Goal: Task Accomplishment & Management: Manage account settings

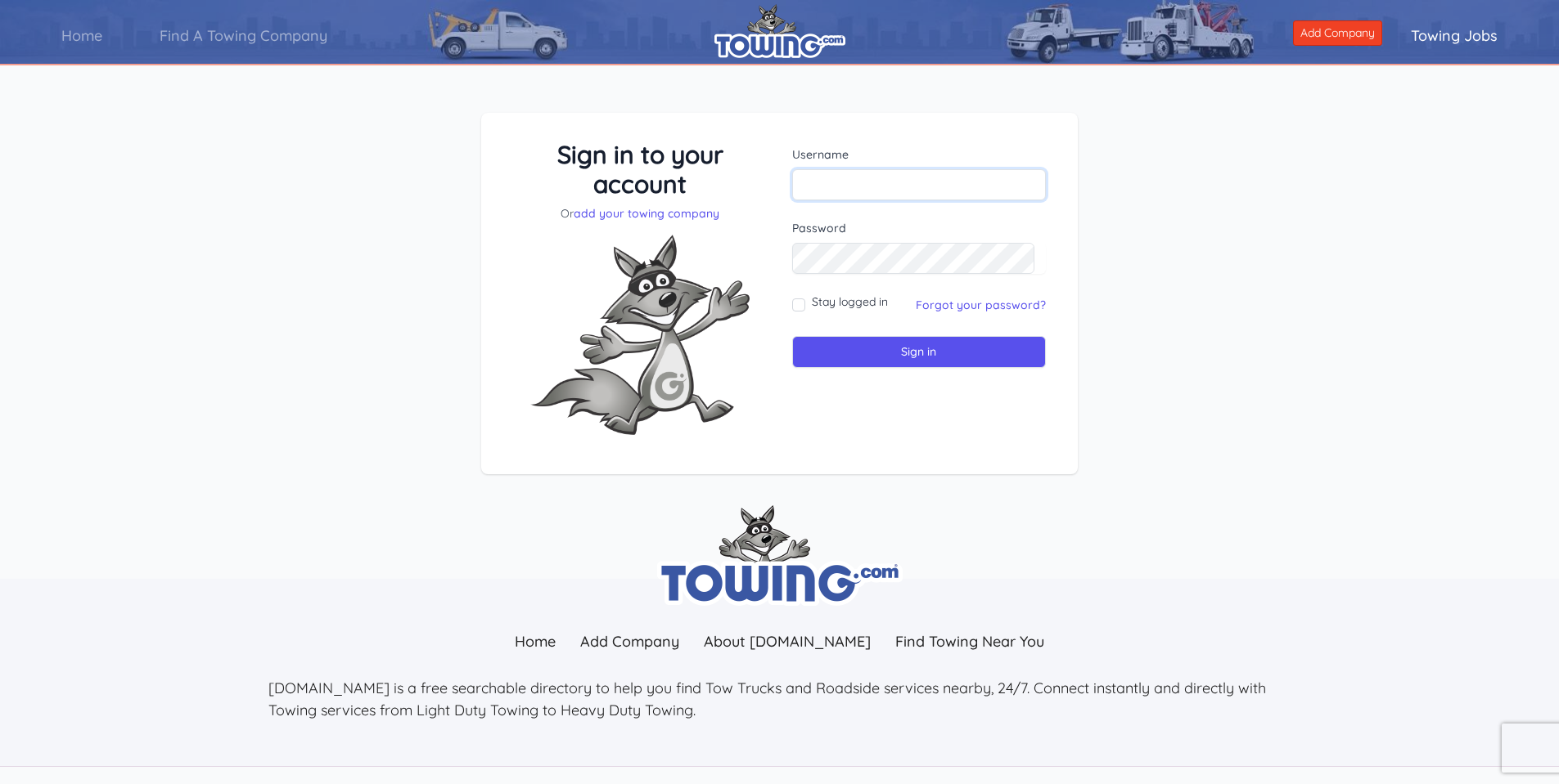
click at [878, 195] on input "text" at bounding box center [919, 185] width 255 height 31
type input "auto1express"
click at [792, 336] on input "Sign in" at bounding box center [919, 352] width 255 height 32
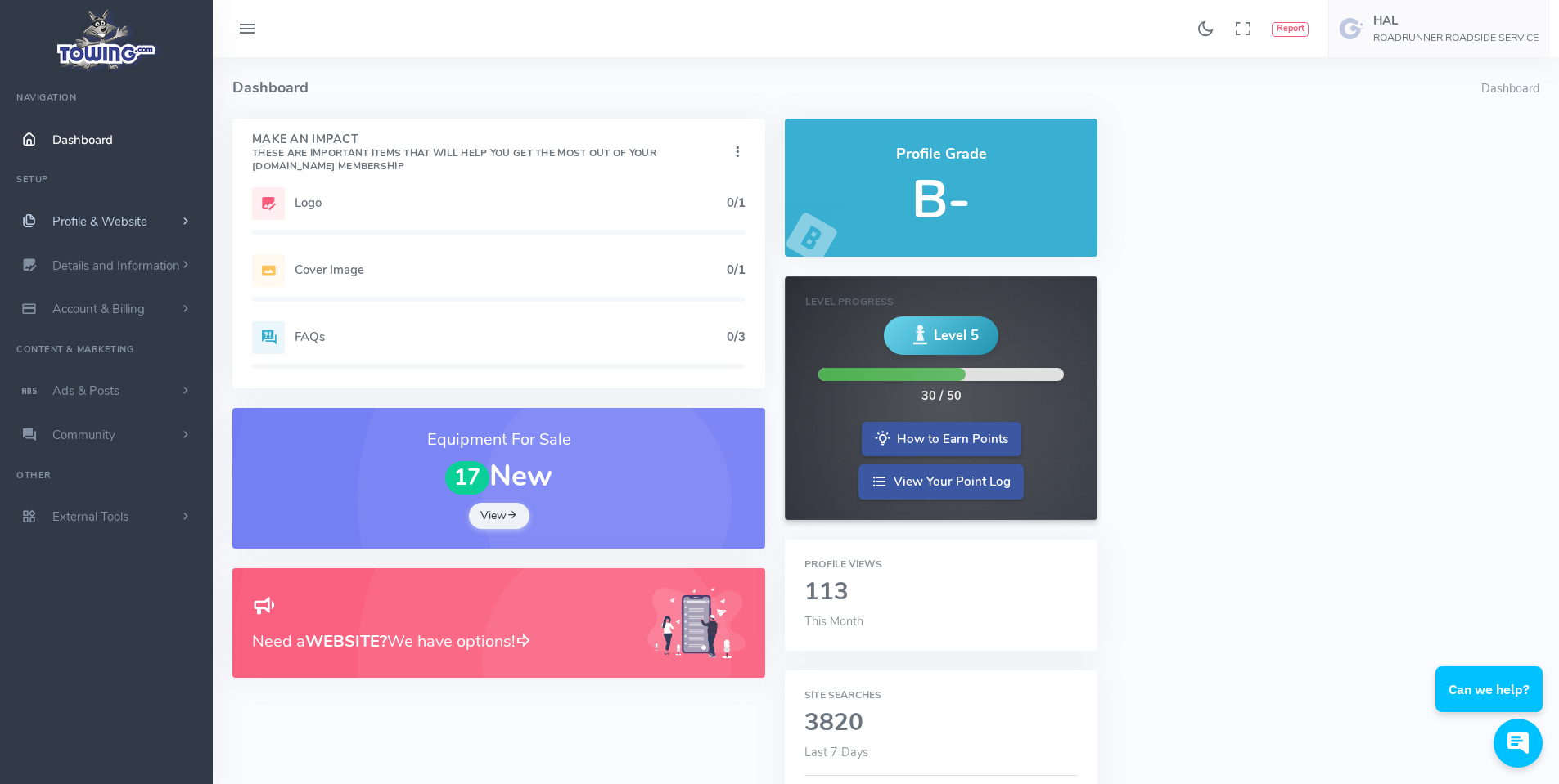
click at [129, 223] on span "Profile & Website" at bounding box center [99, 222] width 95 height 16
click at [309, 200] on h5 "Logo" at bounding box center [511, 203] width 432 height 13
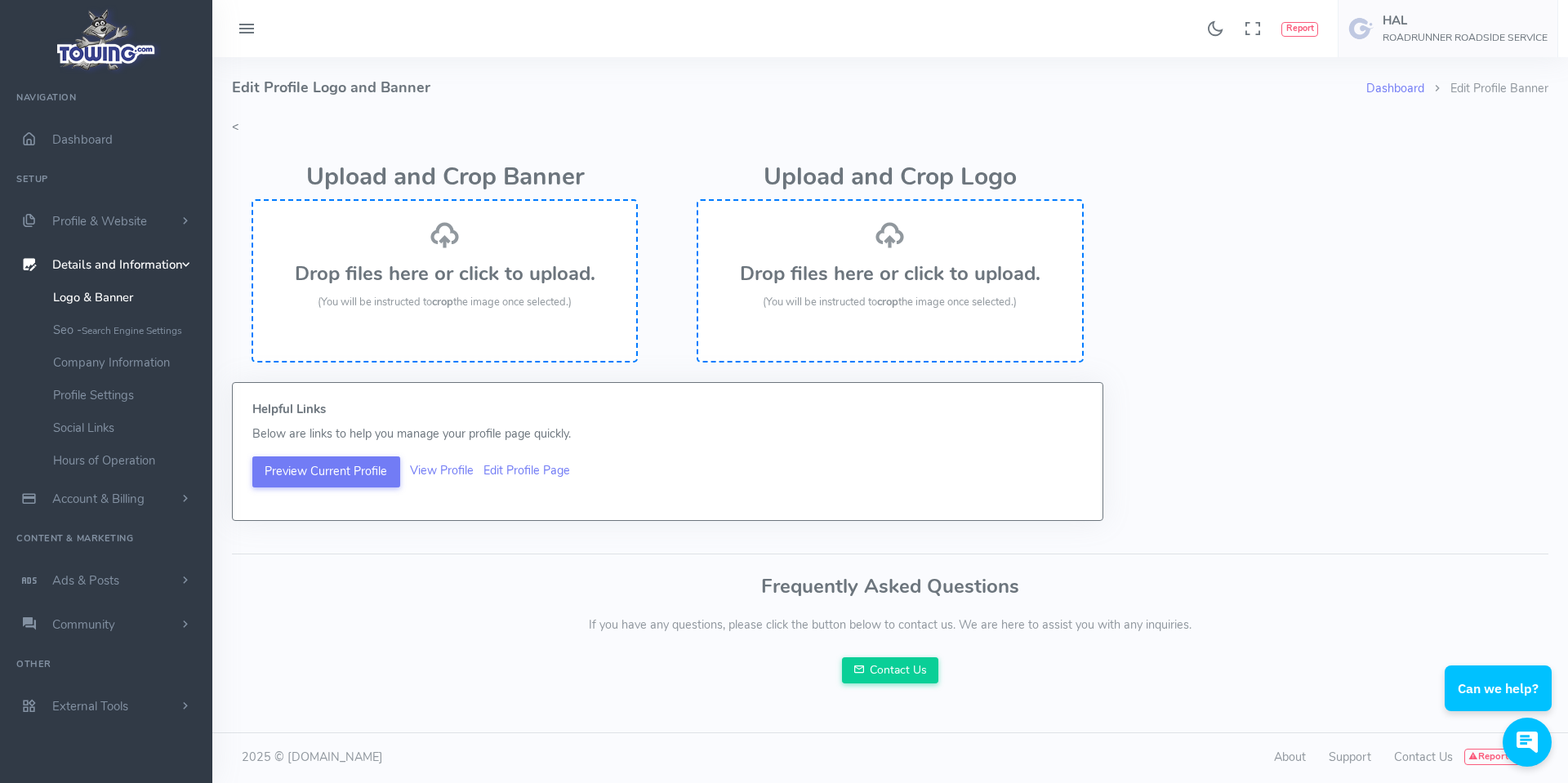
click at [938, 170] on h2 "Upload and Crop Logo" at bounding box center [889, 177] width 386 height 27
click at [1097, 174] on div "Upload and Crop Logo Drop files here or click to upload. (You will be instructe…" at bounding box center [889, 259] width 426 height 246
click at [1147, 183] on div "Upload and Crop Banner Drop files here or click to upload. (You will be instruc…" at bounding box center [890, 259] width 1336 height 246
click at [1161, 161] on div "Upload and Crop Banner Drop files here or click to upload. (You will be instruc…" at bounding box center [890, 259] width 1336 height 246
click at [95, 492] on span "Account & Billing" at bounding box center [98, 499] width 92 height 16
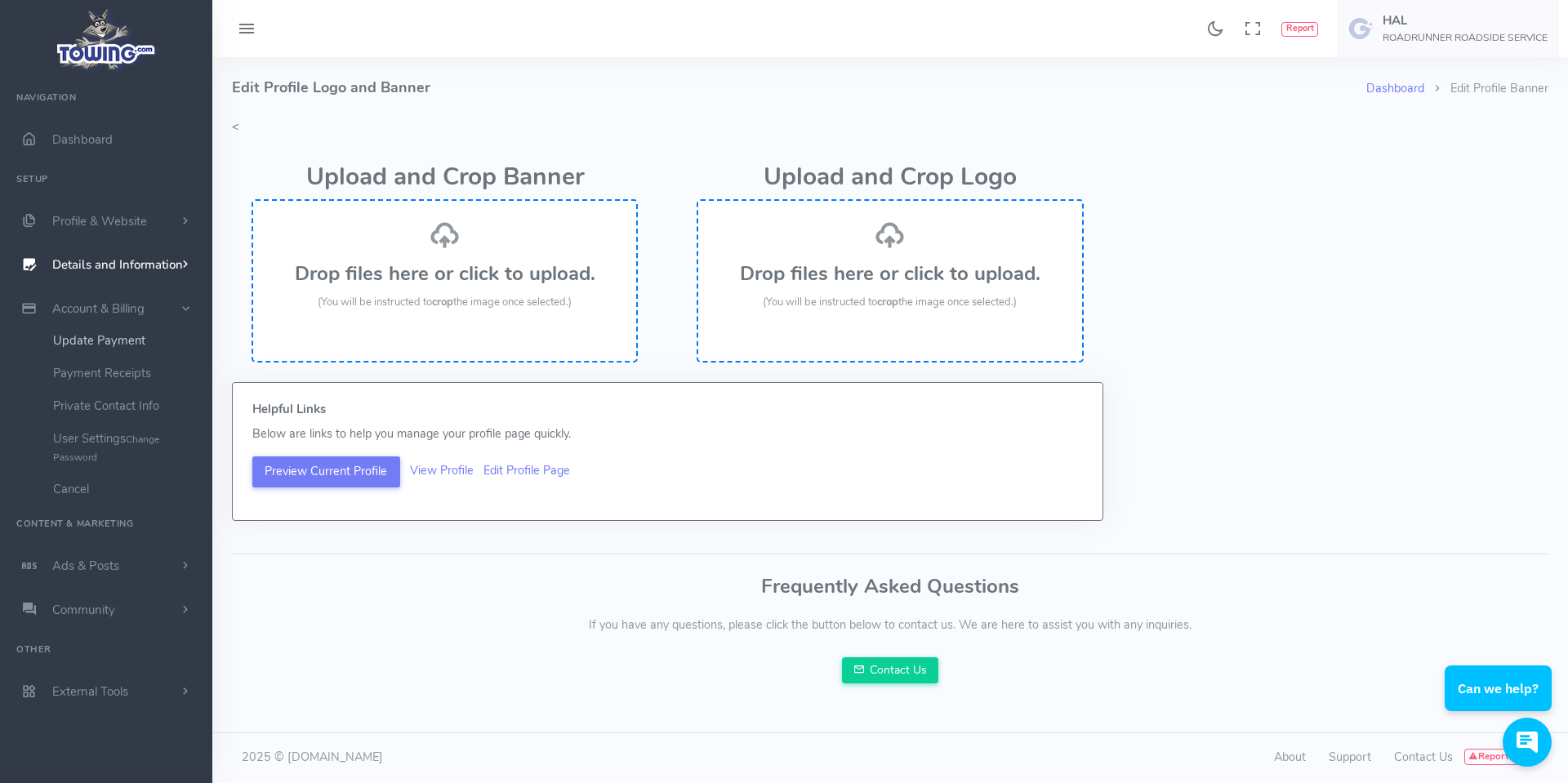
click at [91, 337] on link "Update Payment" at bounding box center [127, 341] width 171 height 33
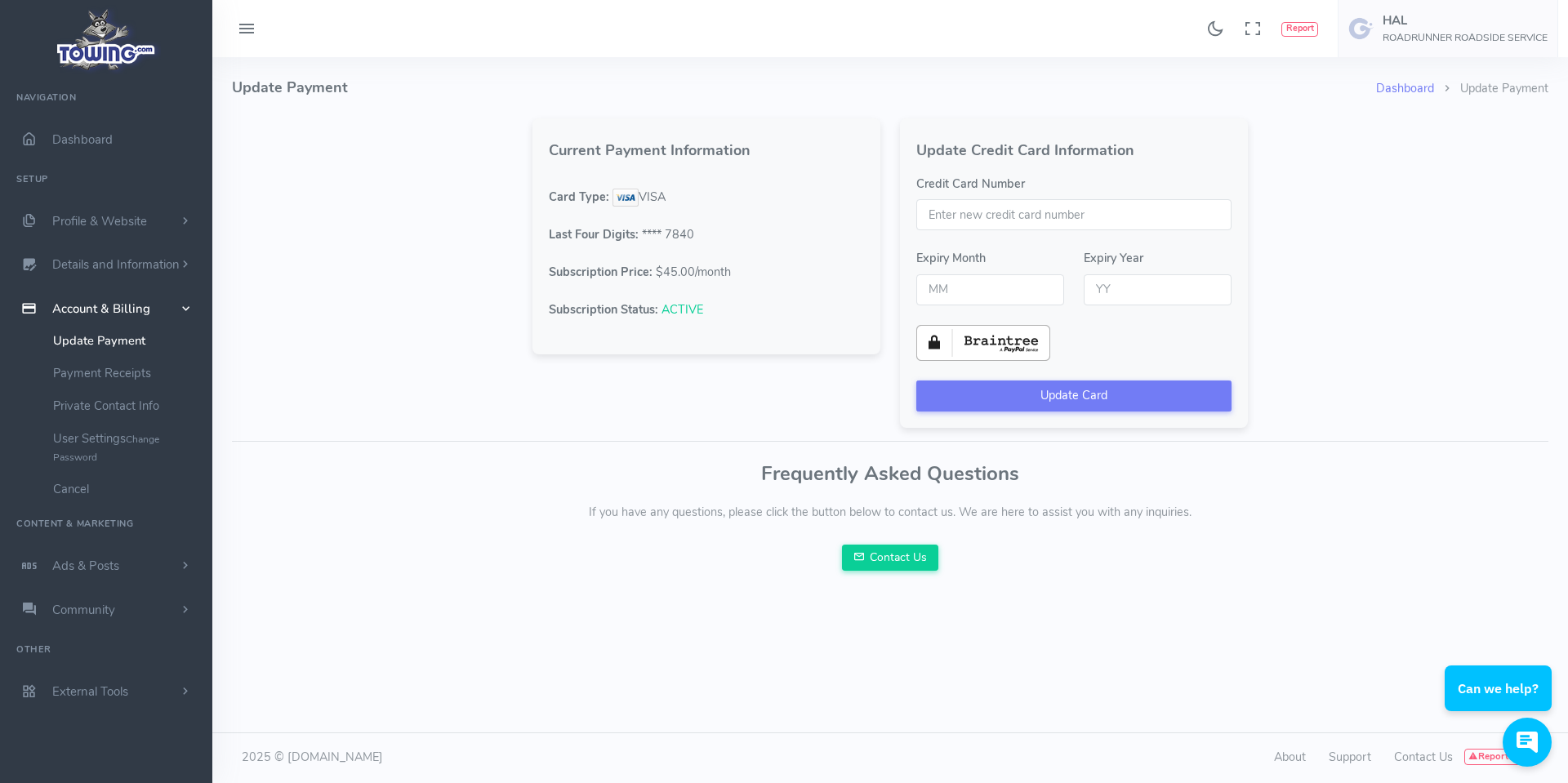
click at [943, 215] on input "Credit Card Number" at bounding box center [1073, 215] width 315 height 31
type input "5196801966070538"
click at [950, 284] on input "text" at bounding box center [990, 290] width 148 height 31
type input "07"
click at [1166, 286] on input "text" at bounding box center [1157, 290] width 148 height 31
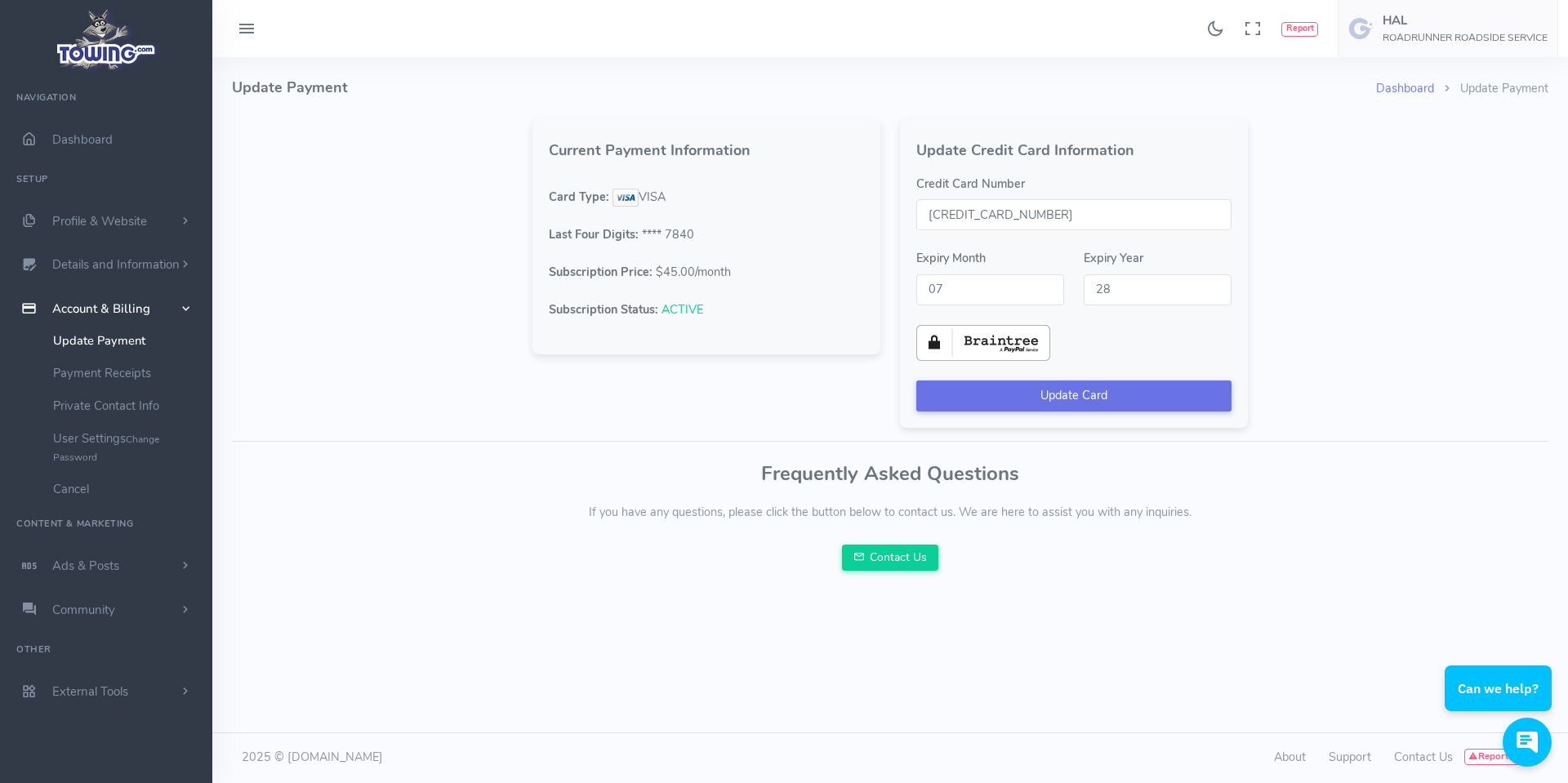
type input "28"
click at [1066, 395] on button "Update Card" at bounding box center [1073, 396] width 315 height 31
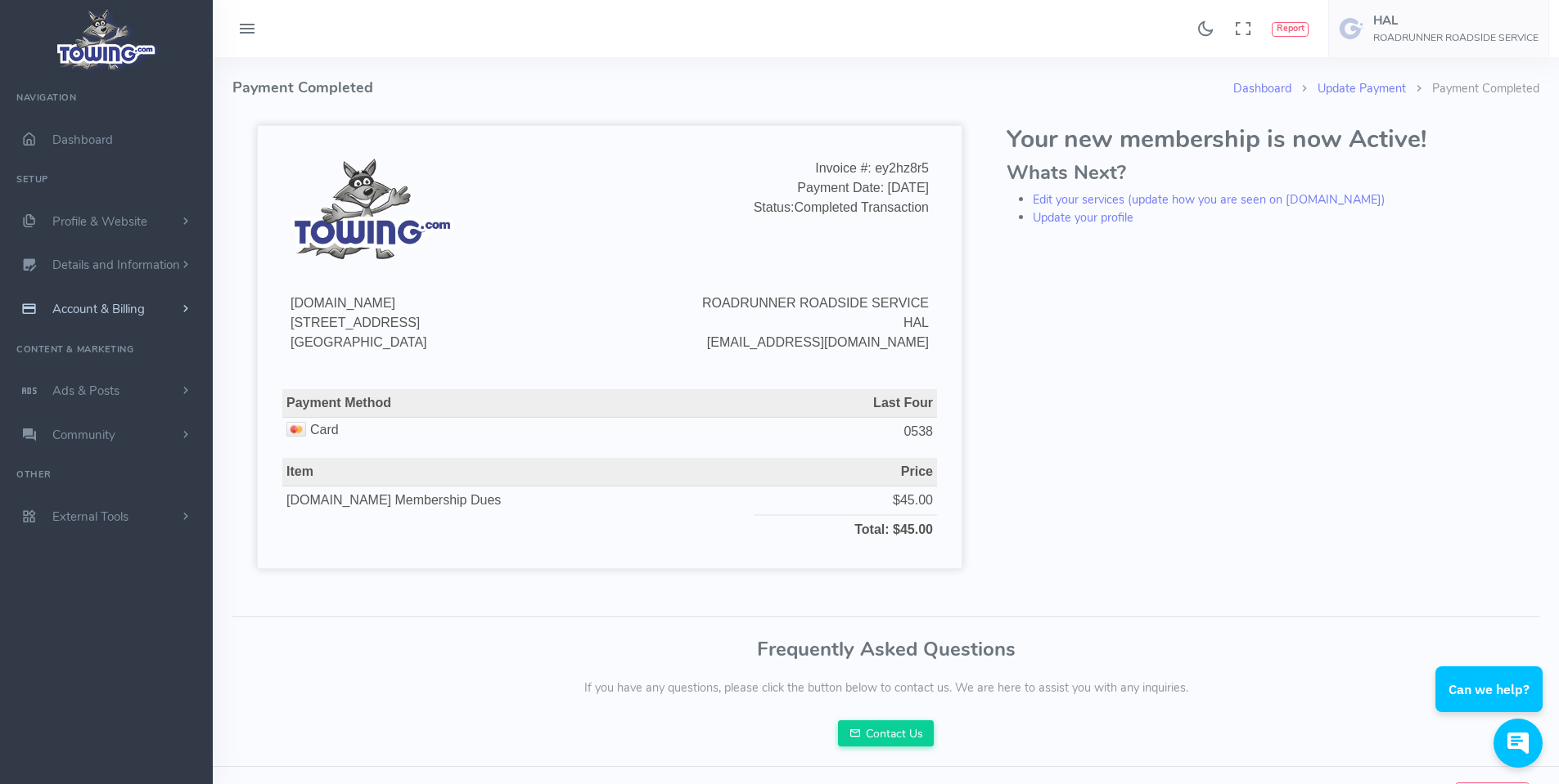
click at [113, 305] on span "Account & Billing" at bounding box center [98, 309] width 92 height 16
click at [112, 339] on link "Update Payment" at bounding box center [127, 341] width 172 height 33
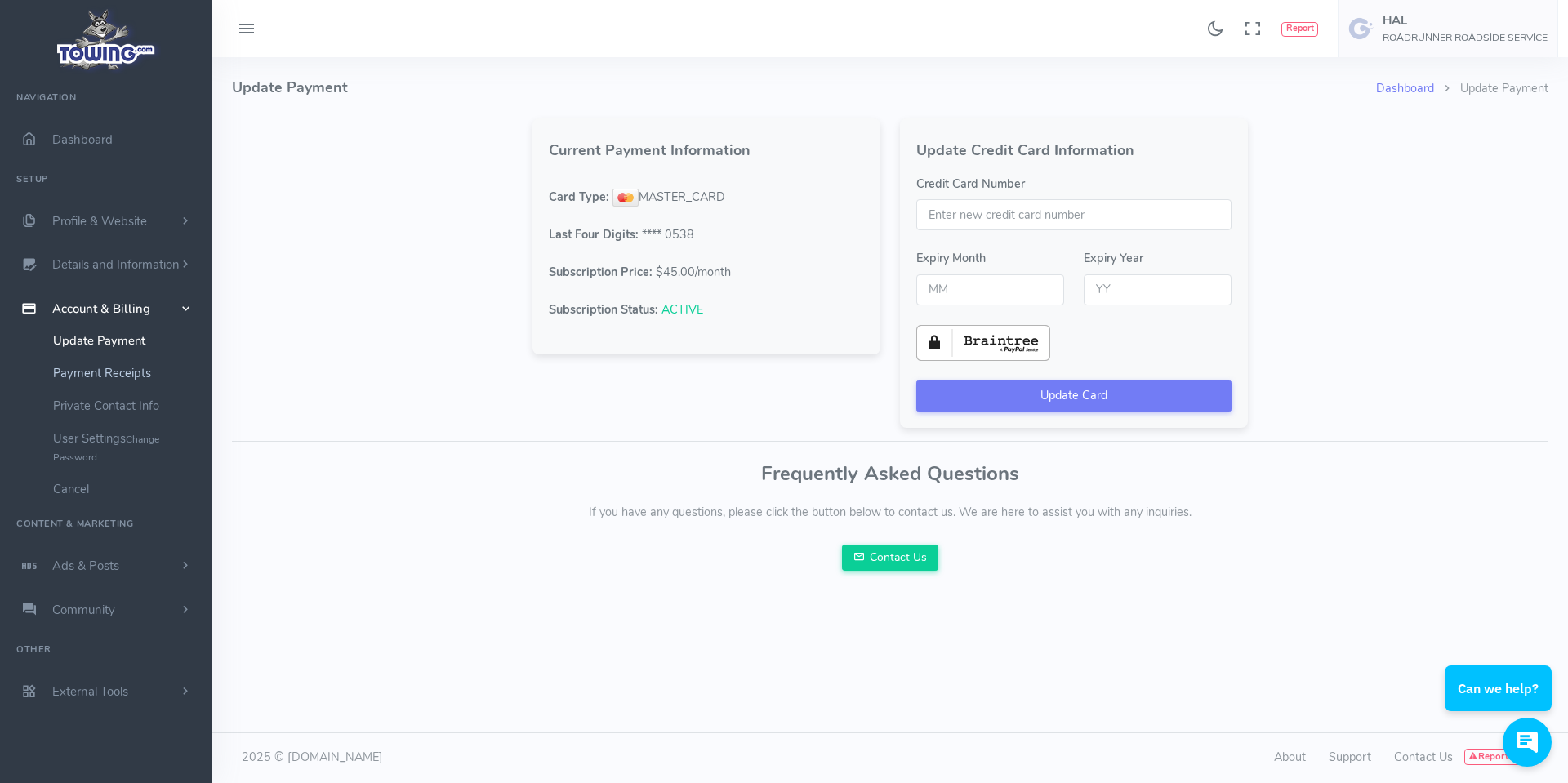
click at [87, 366] on link "Payment Receipts" at bounding box center [127, 374] width 171 height 33
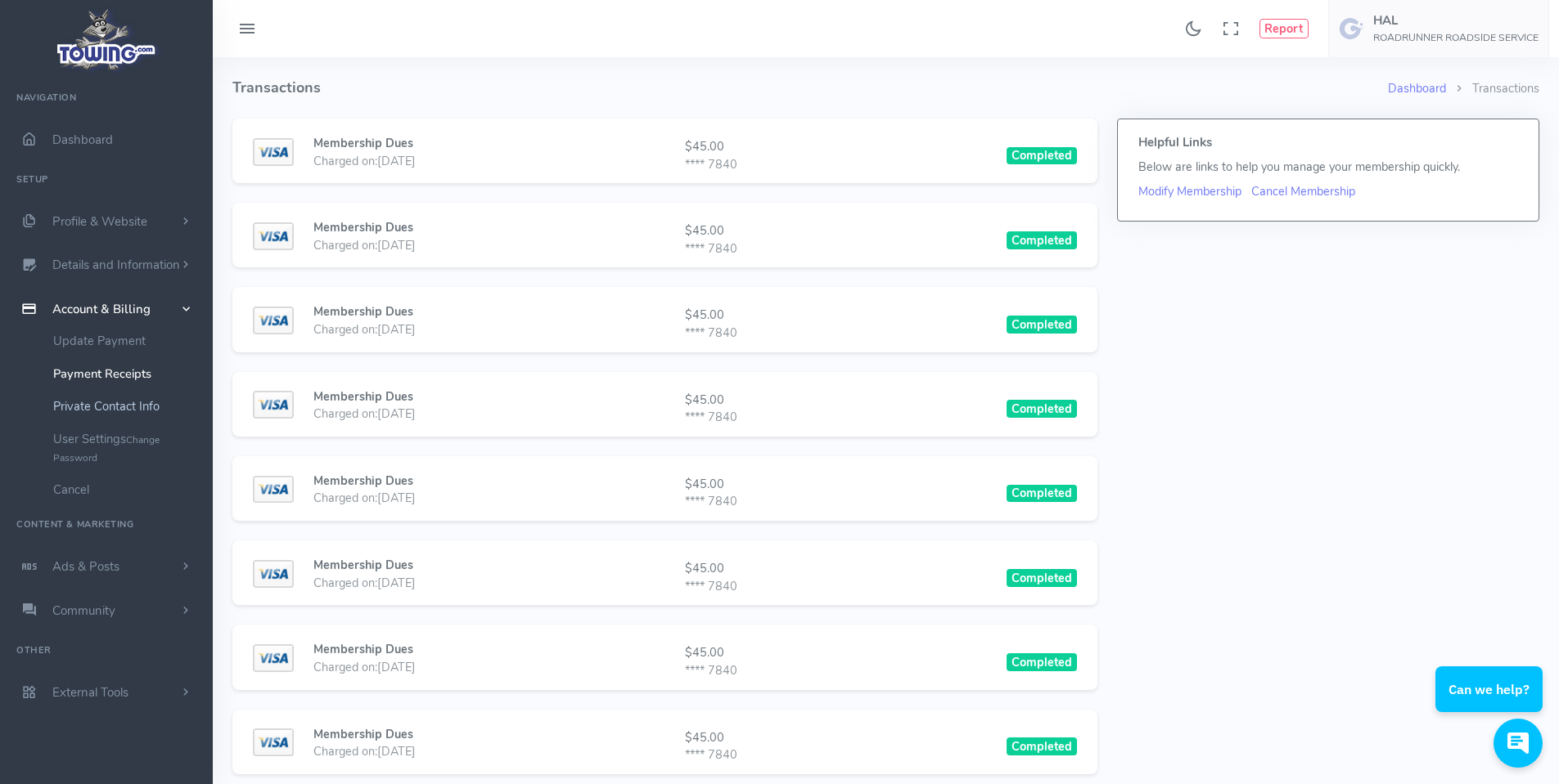
click at [104, 402] on link "Private Contact Info" at bounding box center [127, 406] width 172 height 33
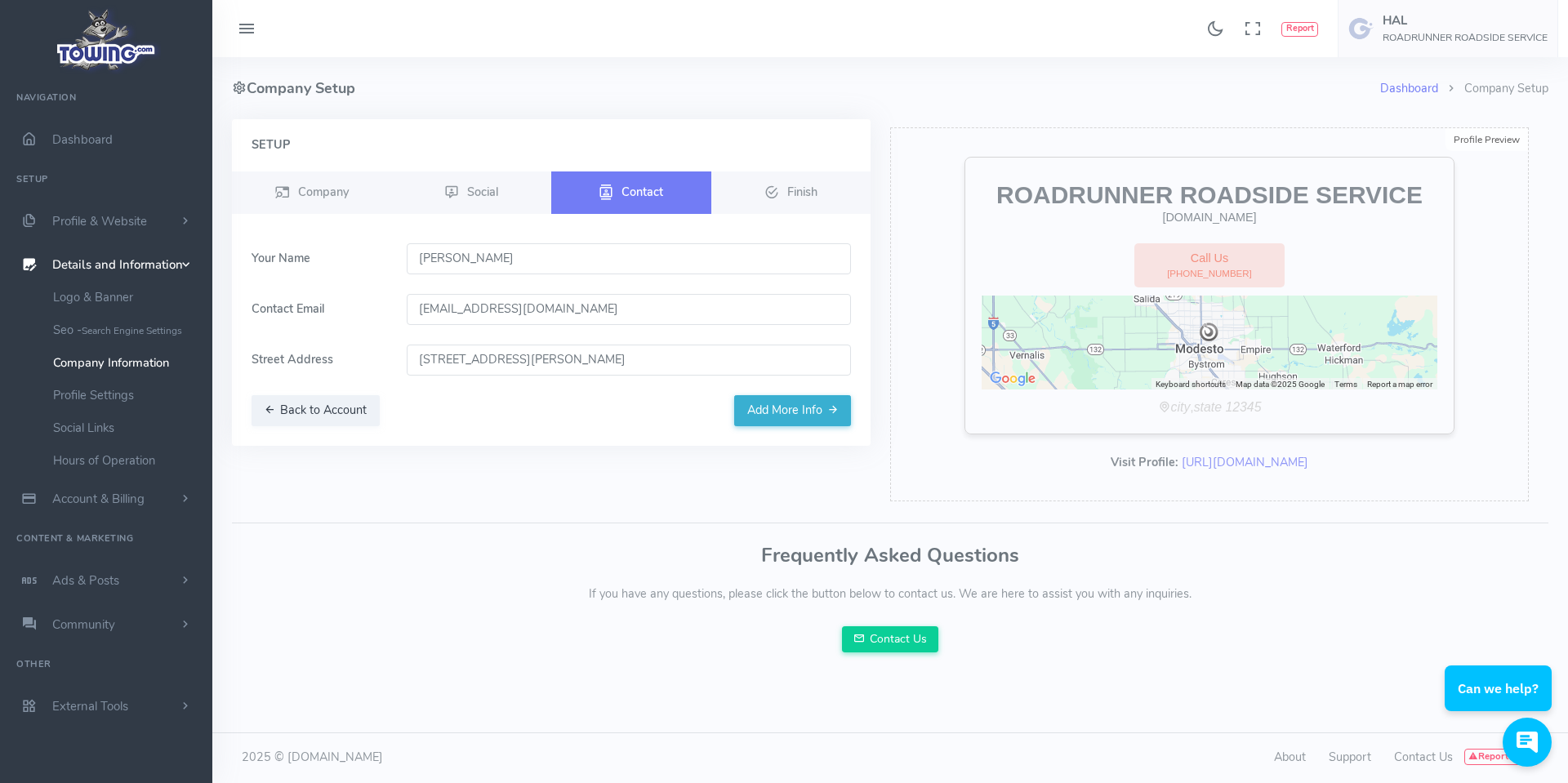
drag, startPoint x: 438, startPoint y: 258, endPoint x: 397, endPoint y: 263, distance: 41.3
click at [397, 263] on div "[PERSON_NAME]" at bounding box center [629, 259] width 464 height 31
type input "[PERSON_NAME]"
click at [416, 306] on input "[EMAIL_ADDRESS][DOMAIN_NAME]" at bounding box center [629, 310] width 445 height 31
drag, startPoint x: 416, startPoint y: 310, endPoint x: 588, endPoint y: 306, distance: 172.0
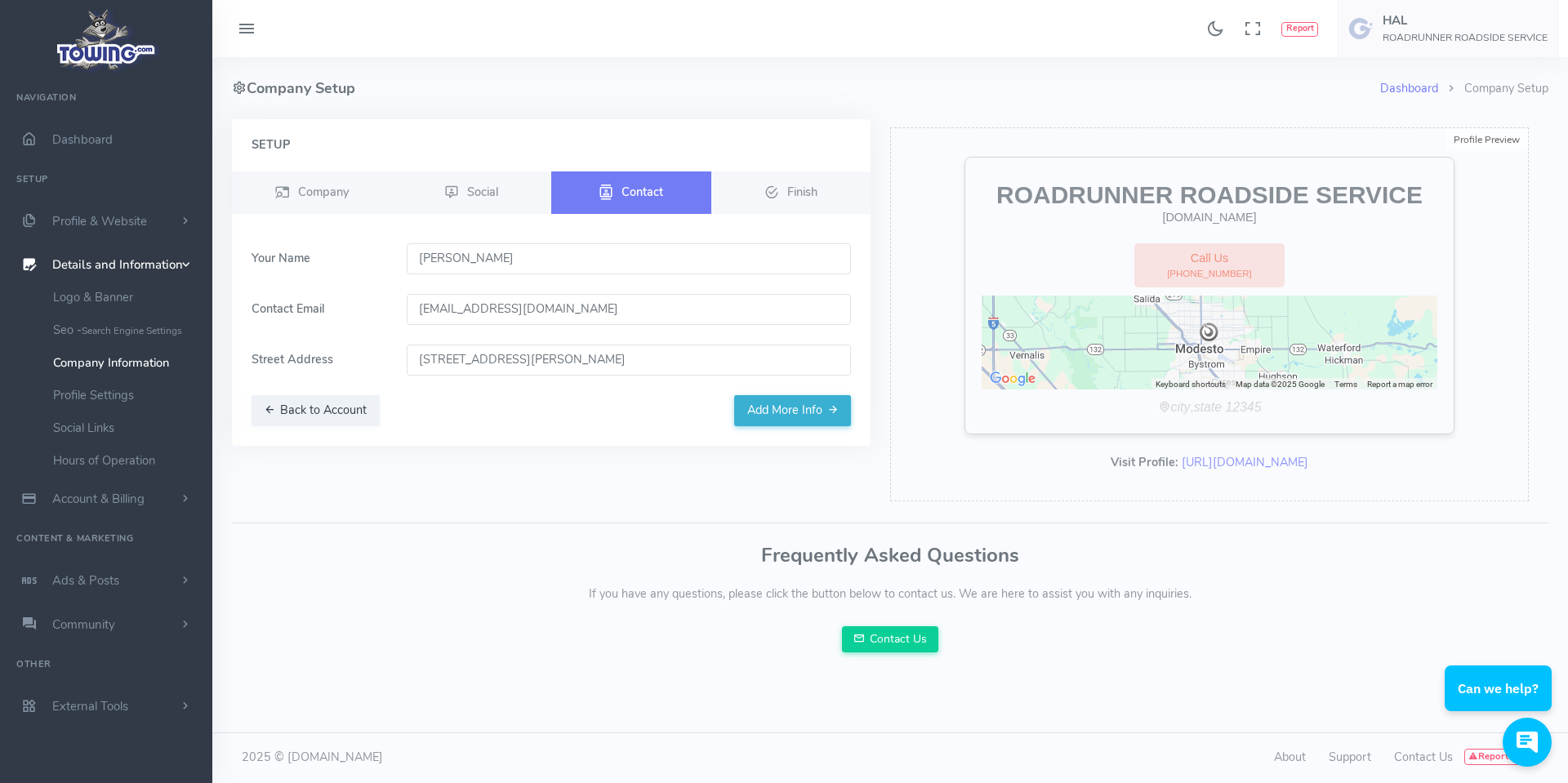
click at [588, 306] on input "auto1express@yahoo.com" at bounding box center [629, 310] width 445 height 31
type input "b"
type input "[EMAIL_ADDRESS][DOMAIN_NAME]"
click at [792, 404] on button "Add More Info" at bounding box center [793, 411] width 117 height 31
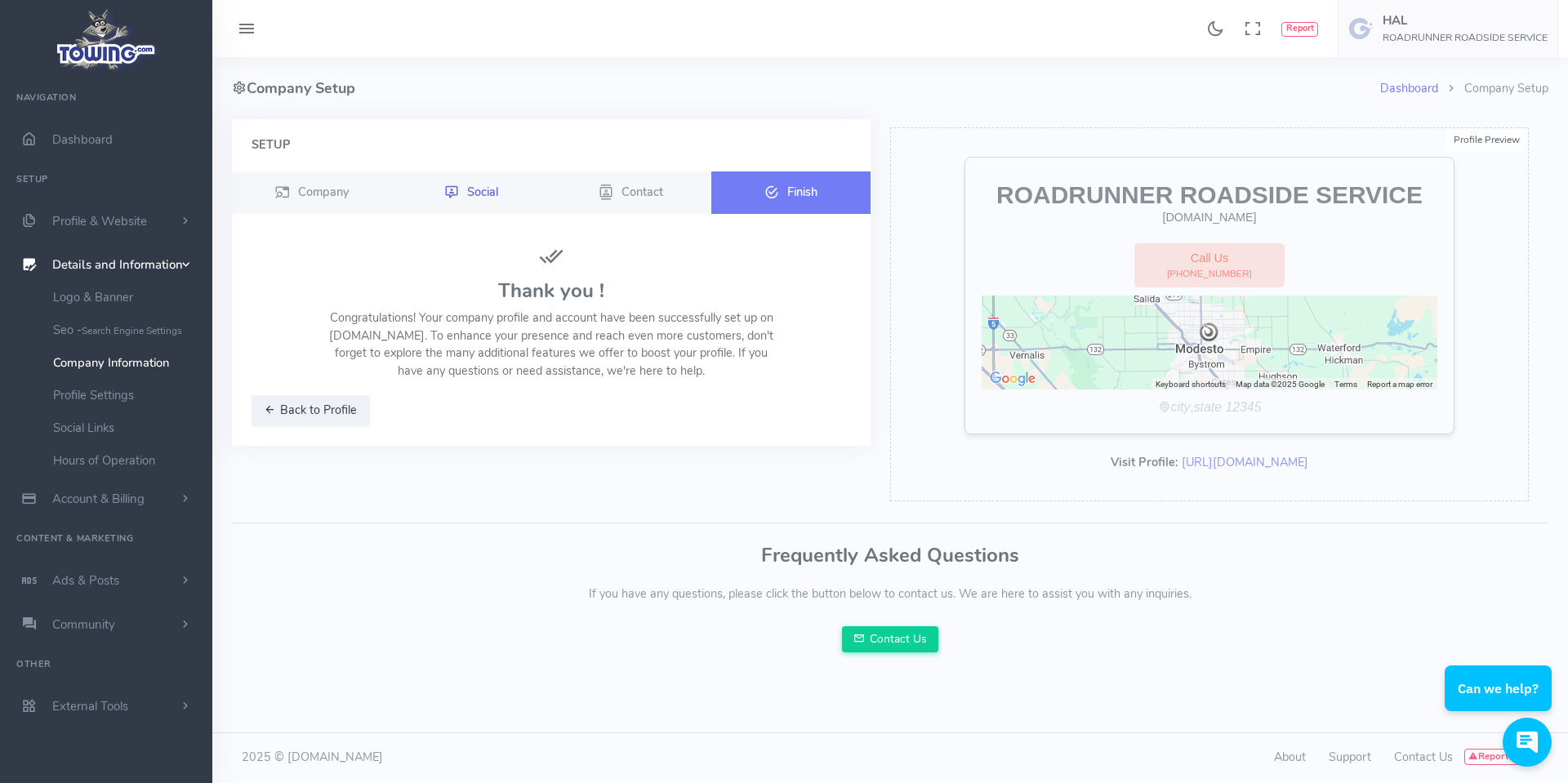
click at [492, 194] on span "Social" at bounding box center [482, 191] width 31 height 16
click at [452, 195] on icon at bounding box center [452, 193] width 15 height 20
click at [326, 196] on span "Company" at bounding box center [323, 191] width 51 height 16
click at [319, 408] on button "Back to Profile" at bounding box center [311, 411] width 119 height 31
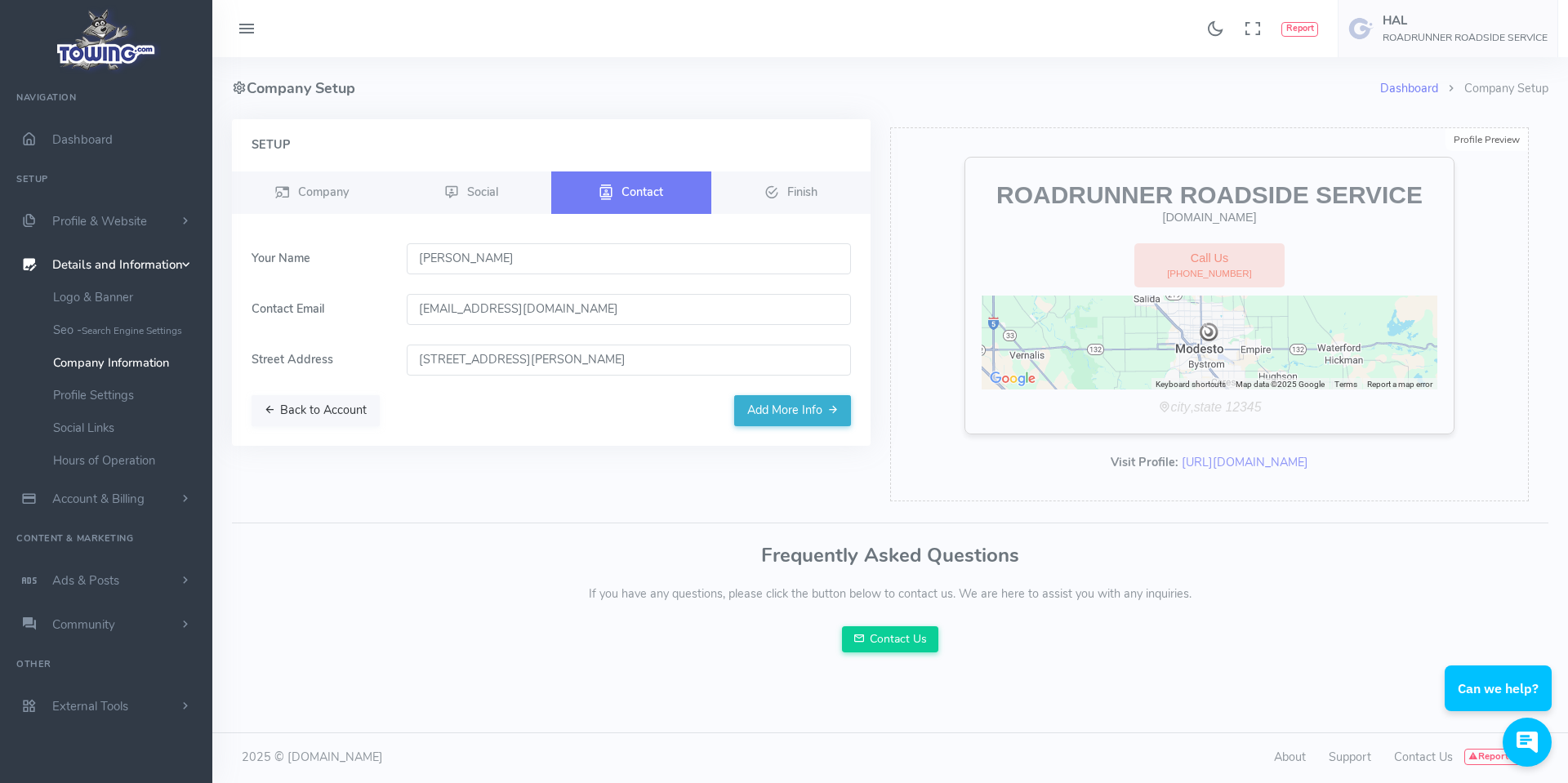
click at [319, 408] on button "Back to Account" at bounding box center [316, 411] width 128 height 31
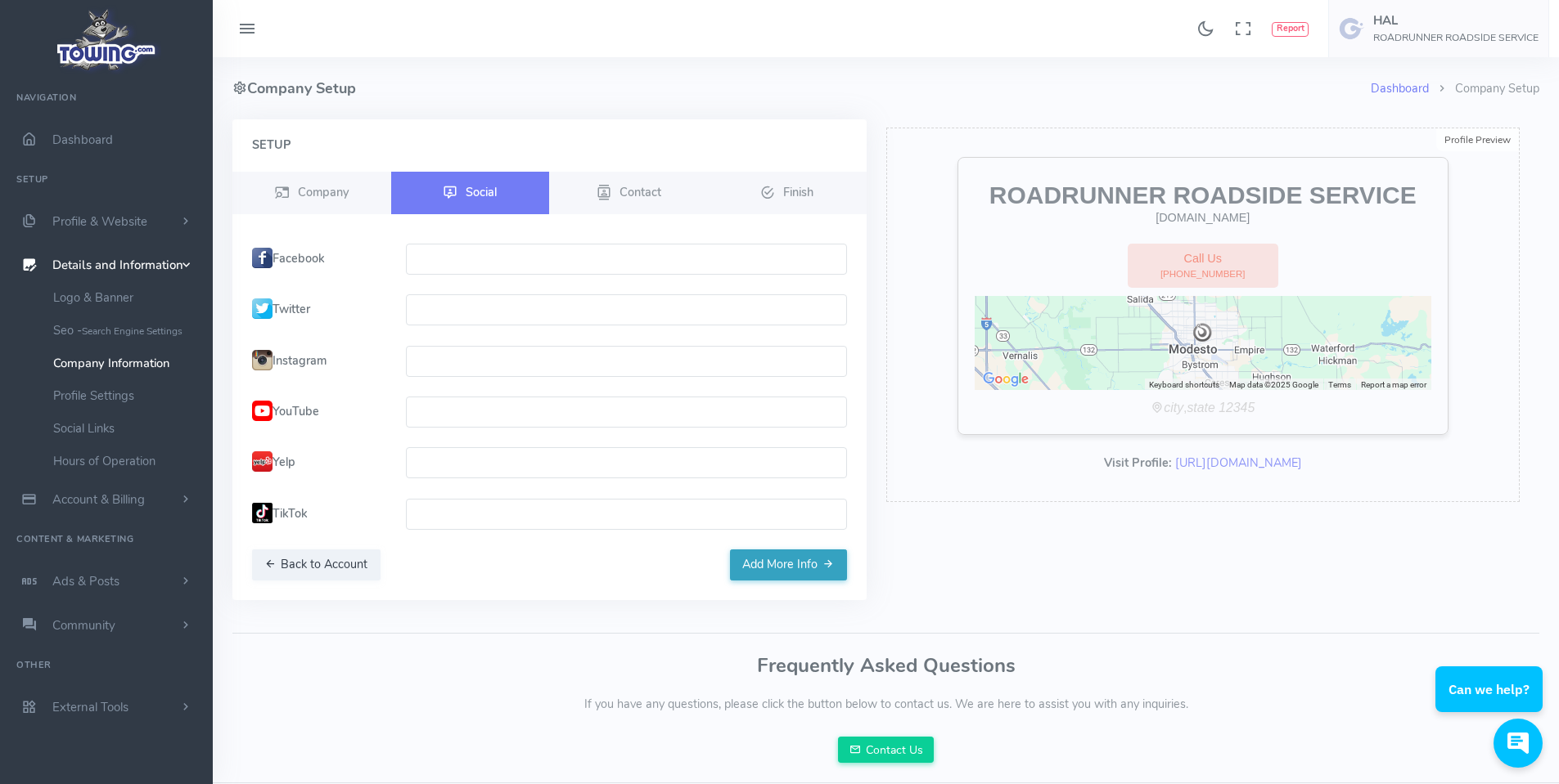
click at [780, 557] on button "Add More Info" at bounding box center [789, 566] width 117 height 31
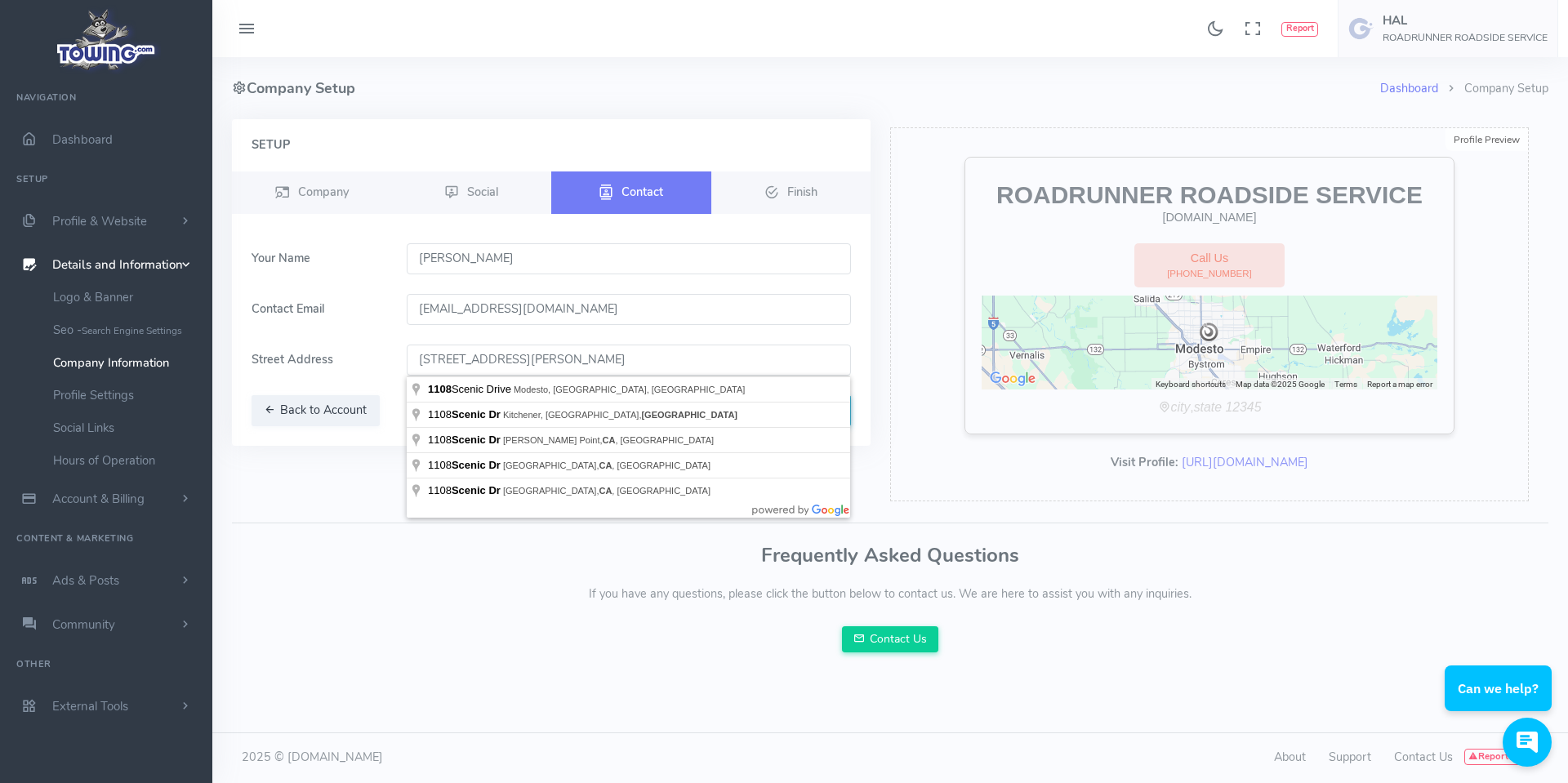
click at [462, 358] on input "1108 scenic dr Modesto , CA 95357" at bounding box center [629, 361] width 445 height 31
click at [496, 355] on input "1108 Scenic dr Modesto , CA 95357" at bounding box center [629, 361] width 445 height 31
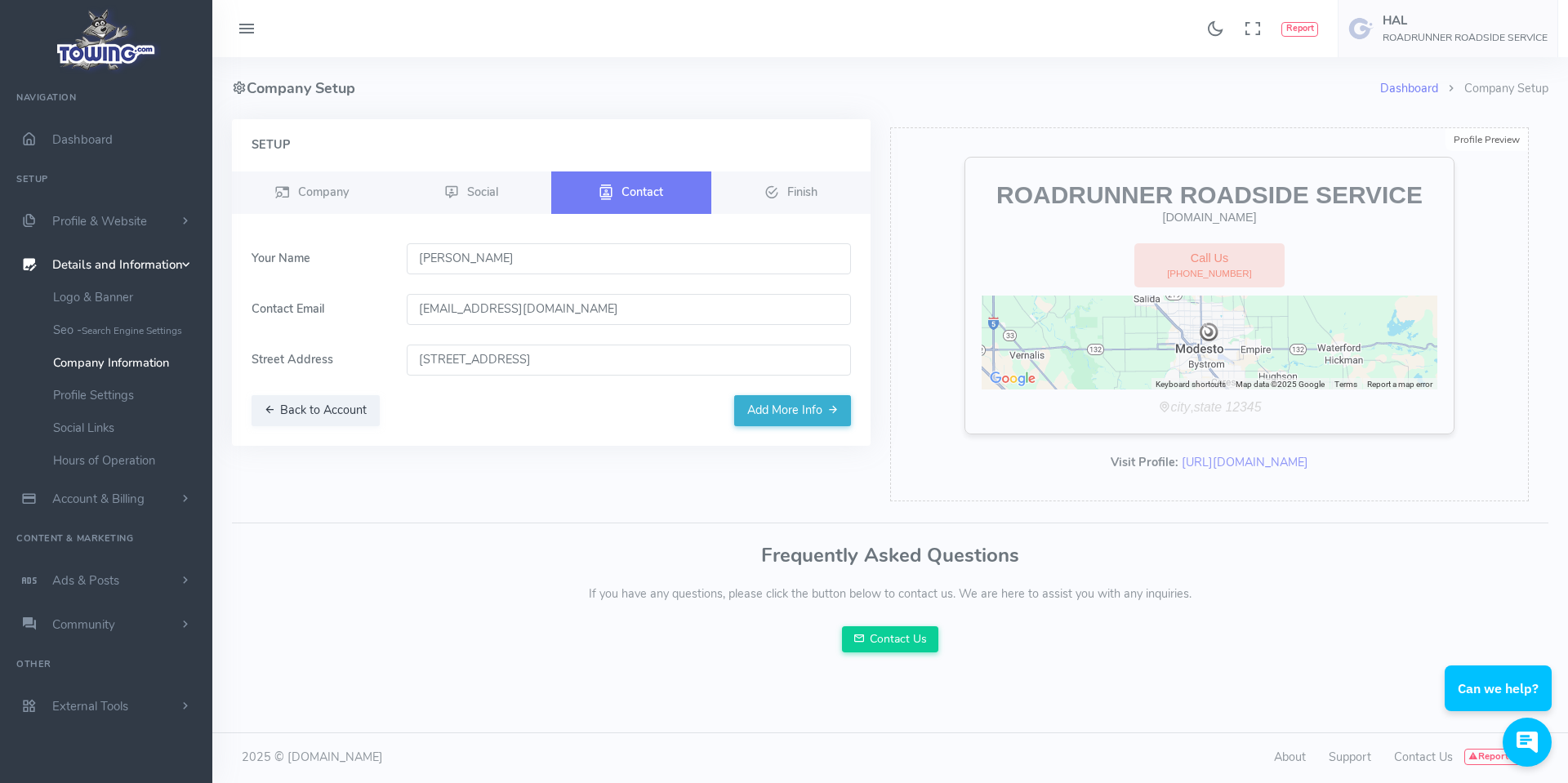
type input "1108 Scenic Dr, Modesto, CA 95350, USA"
click at [322, 409] on button "Back to Account" at bounding box center [316, 411] width 128 height 31
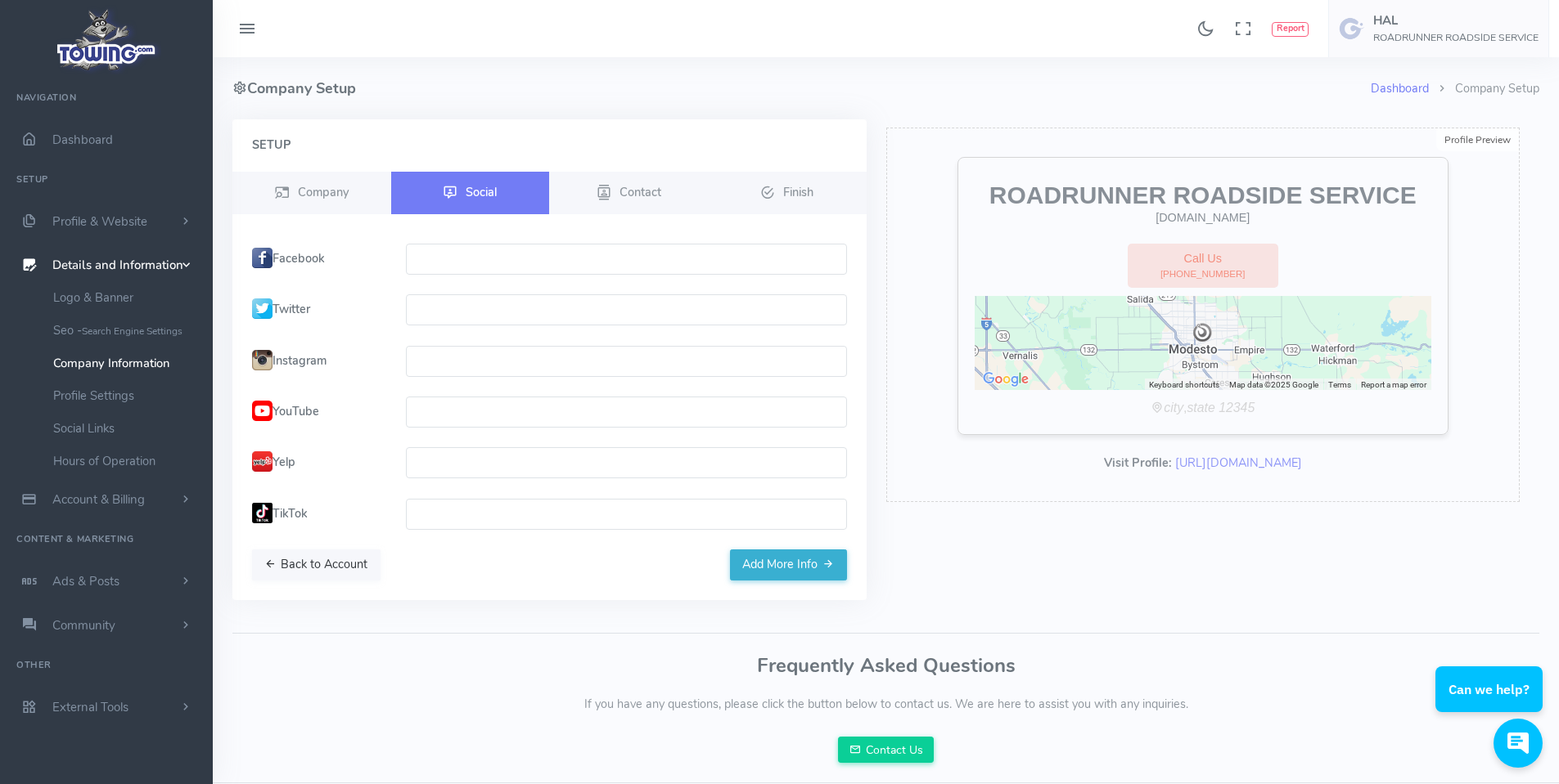
click at [310, 561] on button "Back to Account" at bounding box center [317, 566] width 129 height 31
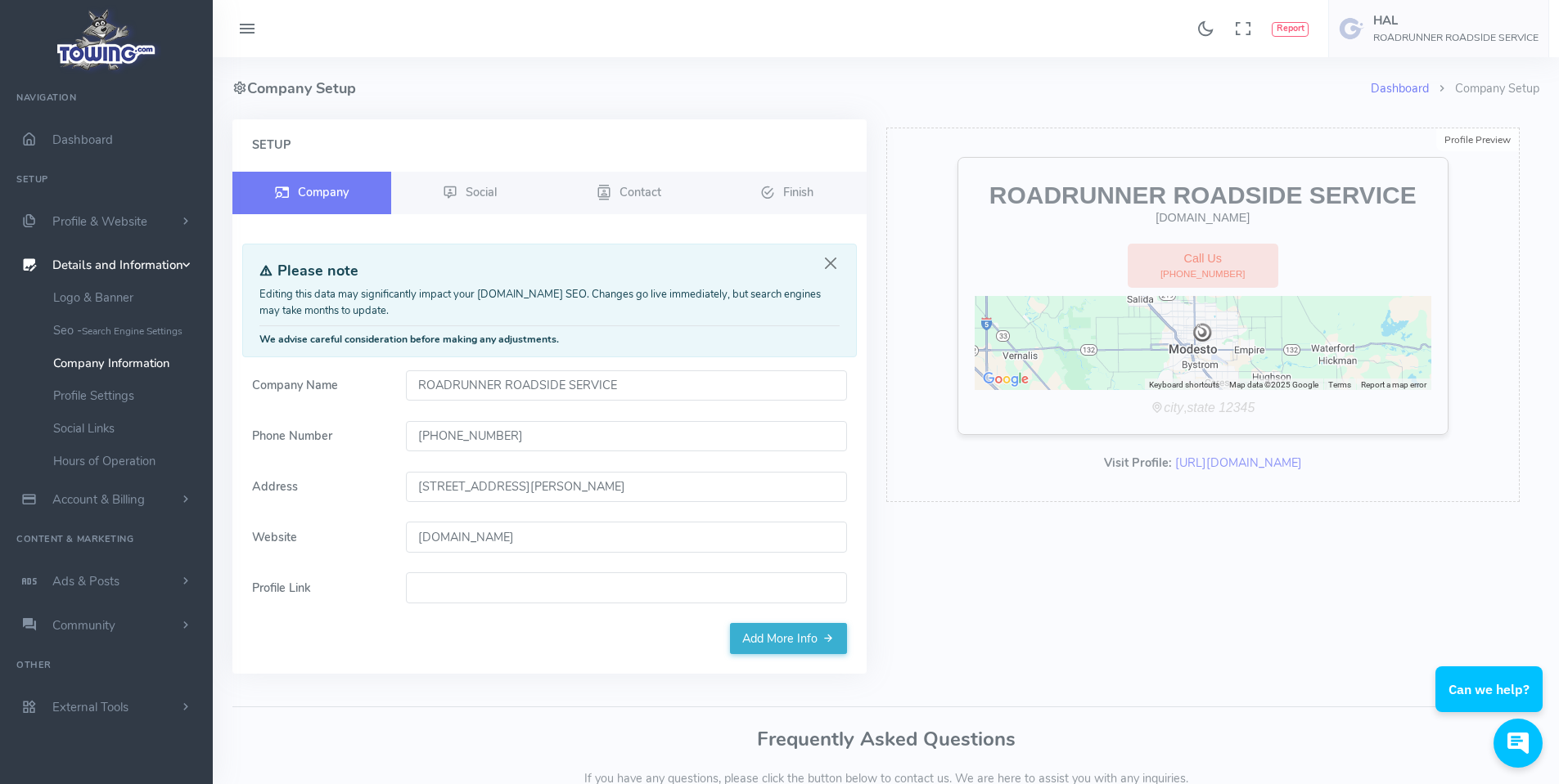
drag, startPoint x: 506, startPoint y: 381, endPoint x: 643, endPoint y: 375, distance: 137.1
click at [642, 377] on input "ROADRUNNER ROADSIDE SERVICE" at bounding box center [626, 386] width 441 height 31
type input "R"
type input "RoadRunner Towing and Recovery"
drag, startPoint x: 516, startPoint y: 433, endPoint x: 395, endPoint y: 453, distance: 122.6
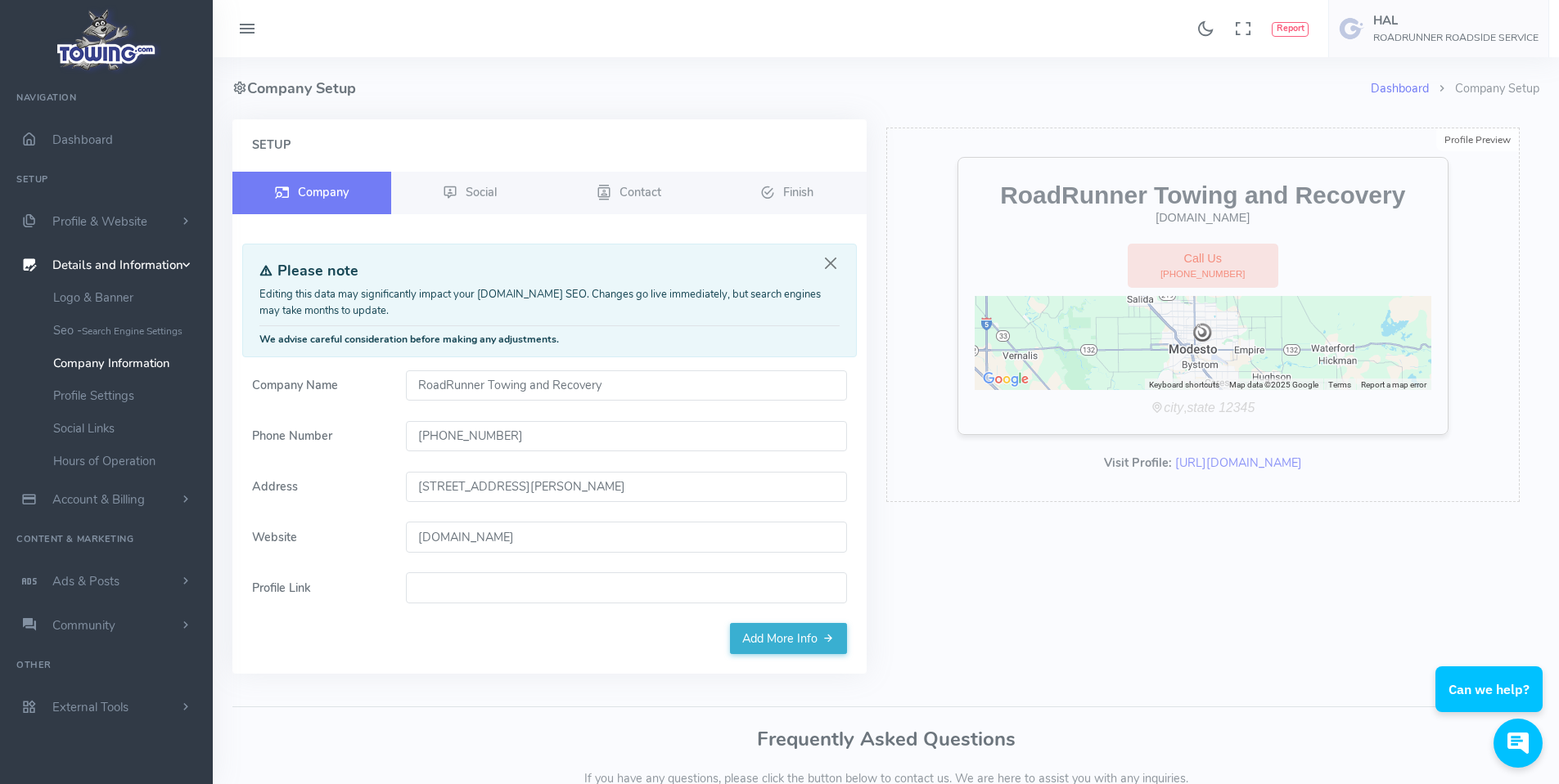
click at [395, 453] on form "Company Name RoadRunner Towing and Recovery Phone Number (209) 4515347 Address …" at bounding box center [549, 497] width 615 height 254
type input "(209) 577-8697"
drag, startPoint x: 513, startPoint y: 485, endPoint x: 558, endPoint y: 484, distance: 45.0
click at [558, 484] on input "1108 Scenic Dr MODESTO, CA 95350 USA" at bounding box center [626, 487] width 441 height 31
type input "1108 Scenic Dr, Modesto, CA 95350, USA"
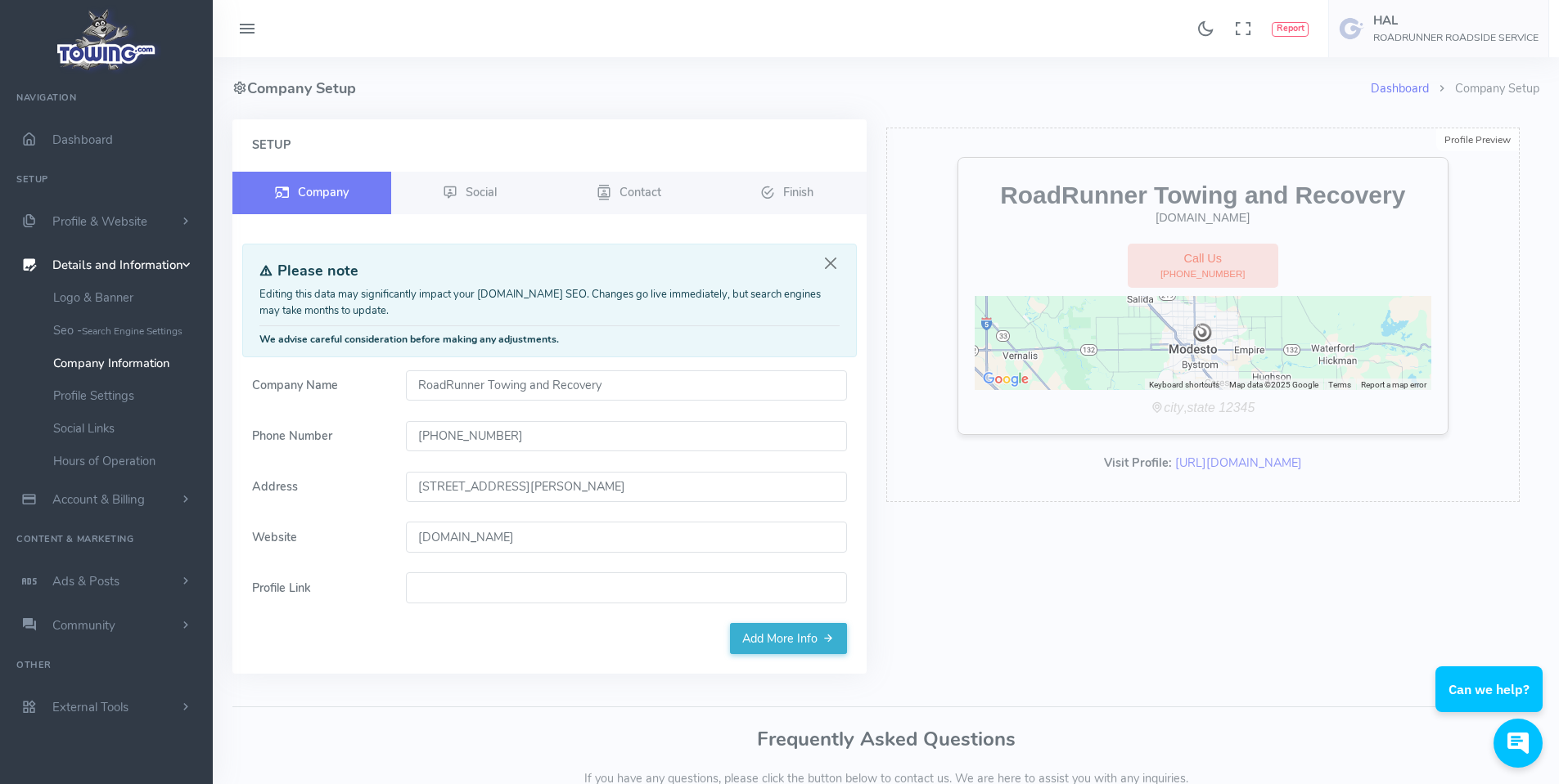
click at [401, 505] on form "Company Name RoadRunner Towing and Recovery Phone Number (209) 577-8697 Address…" at bounding box center [549, 497] width 615 height 254
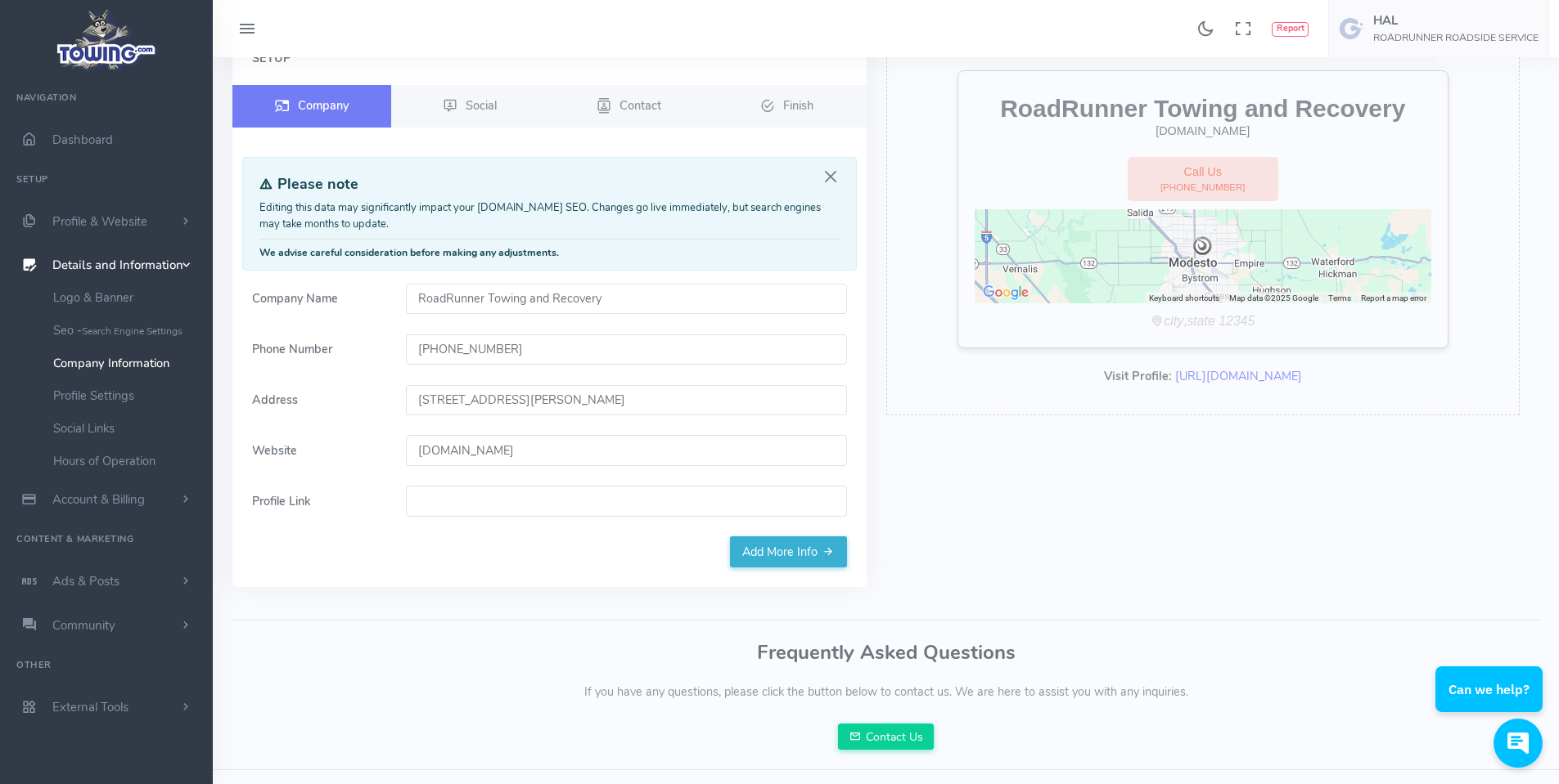
scroll to position [121, 0]
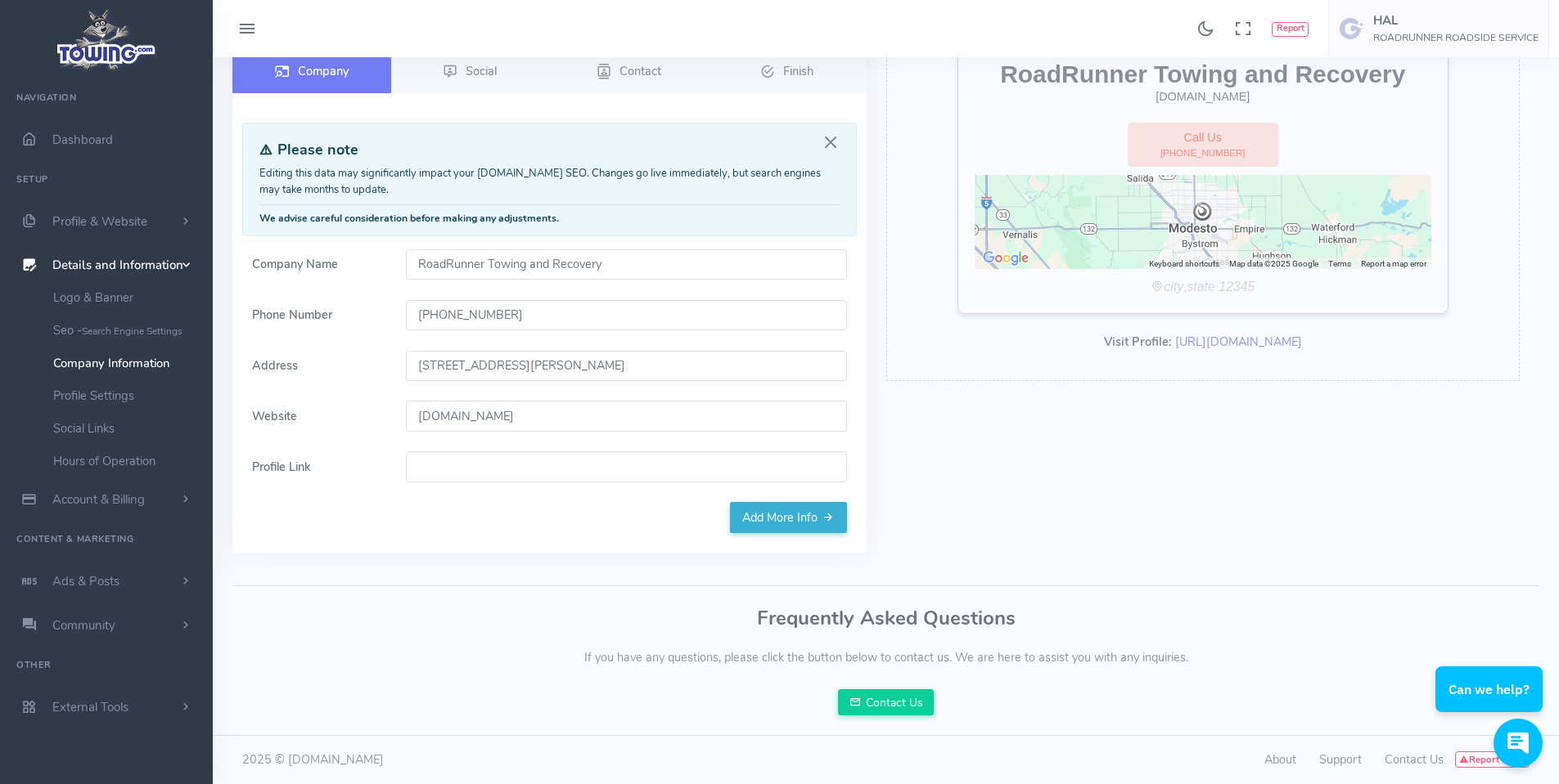
drag, startPoint x: 547, startPoint y: 410, endPoint x: 403, endPoint y: 428, distance: 145.1
click at [406, 428] on input "Modestomechanic.com" at bounding box center [626, 416] width 441 height 31
click at [401, 447] on form "Company Name RoadRunner Towing and Recovery Phone Number (209) 577-8697 Address…" at bounding box center [549, 377] width 615 height 254
click at [783, 515] on link "Add More Info" at bounding box center [789, 518] width 117 height 31
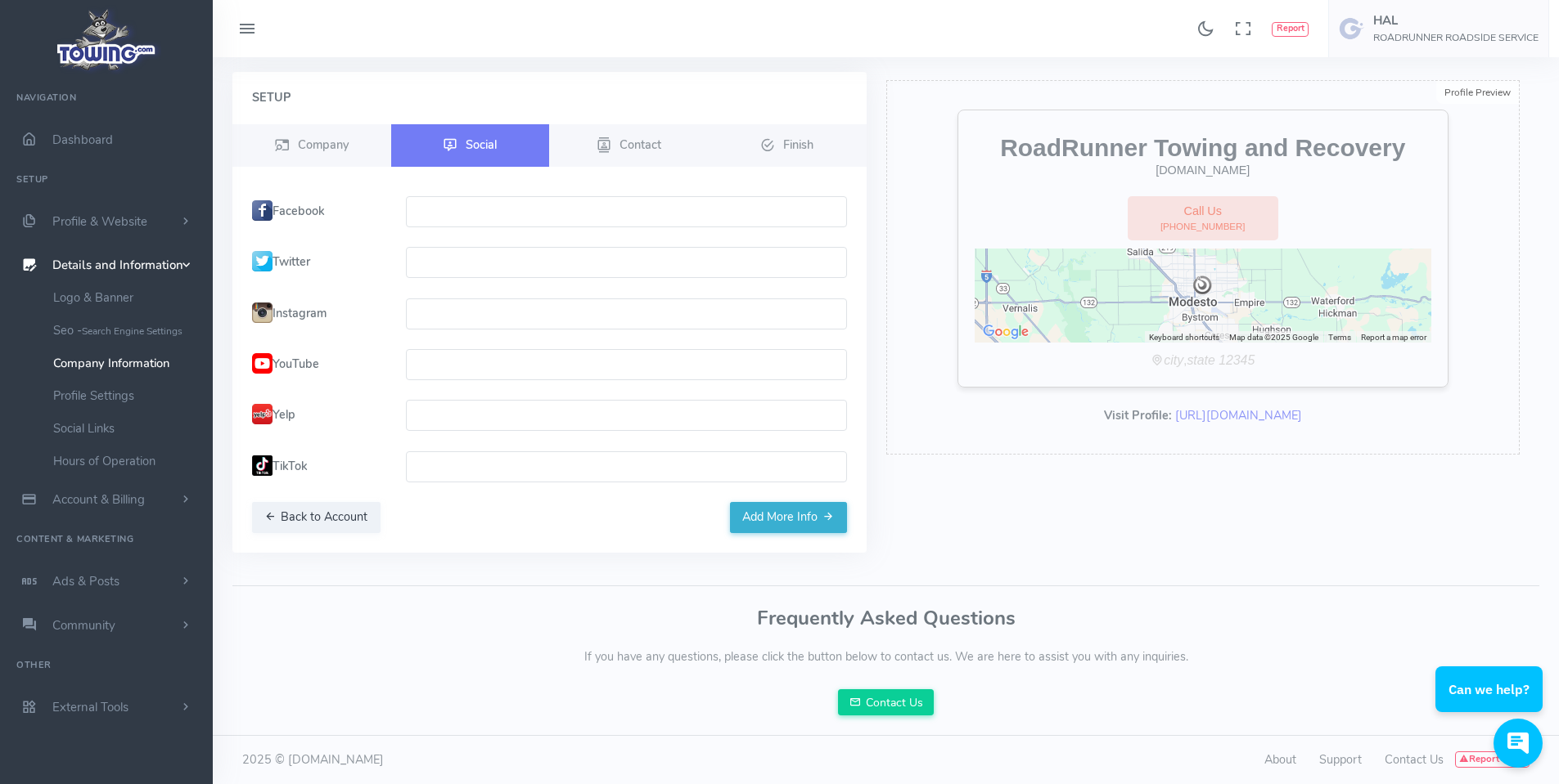
scroll to position [48, 0]
click at [783, 515] on button "Add More Info" at bounding box center [789, 518] width 117 height 31
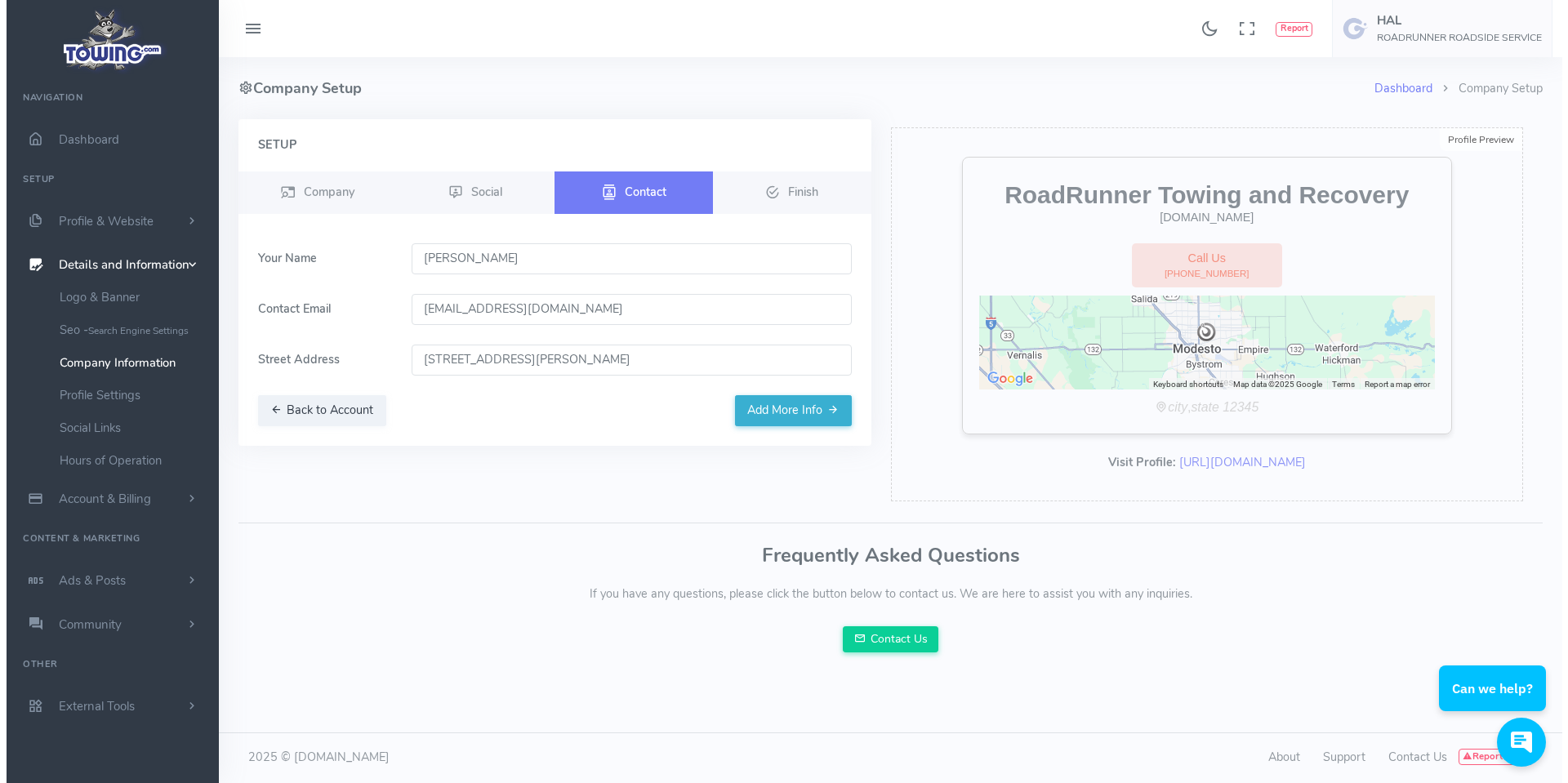
scroll to position [0, 0]
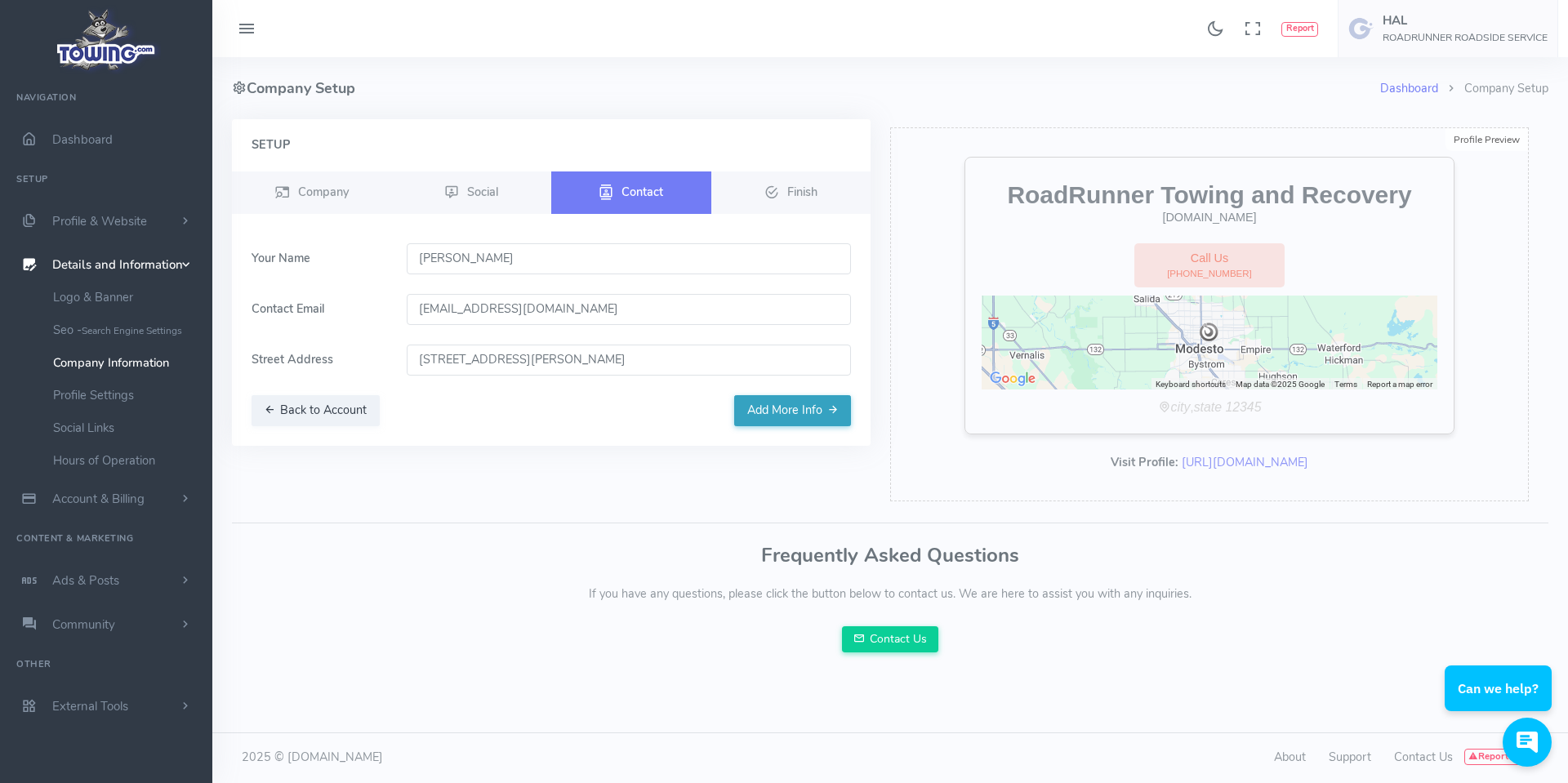
click at [784, 409] on button "Add More Info" at bounding box center [793, 411] width 117 height 31
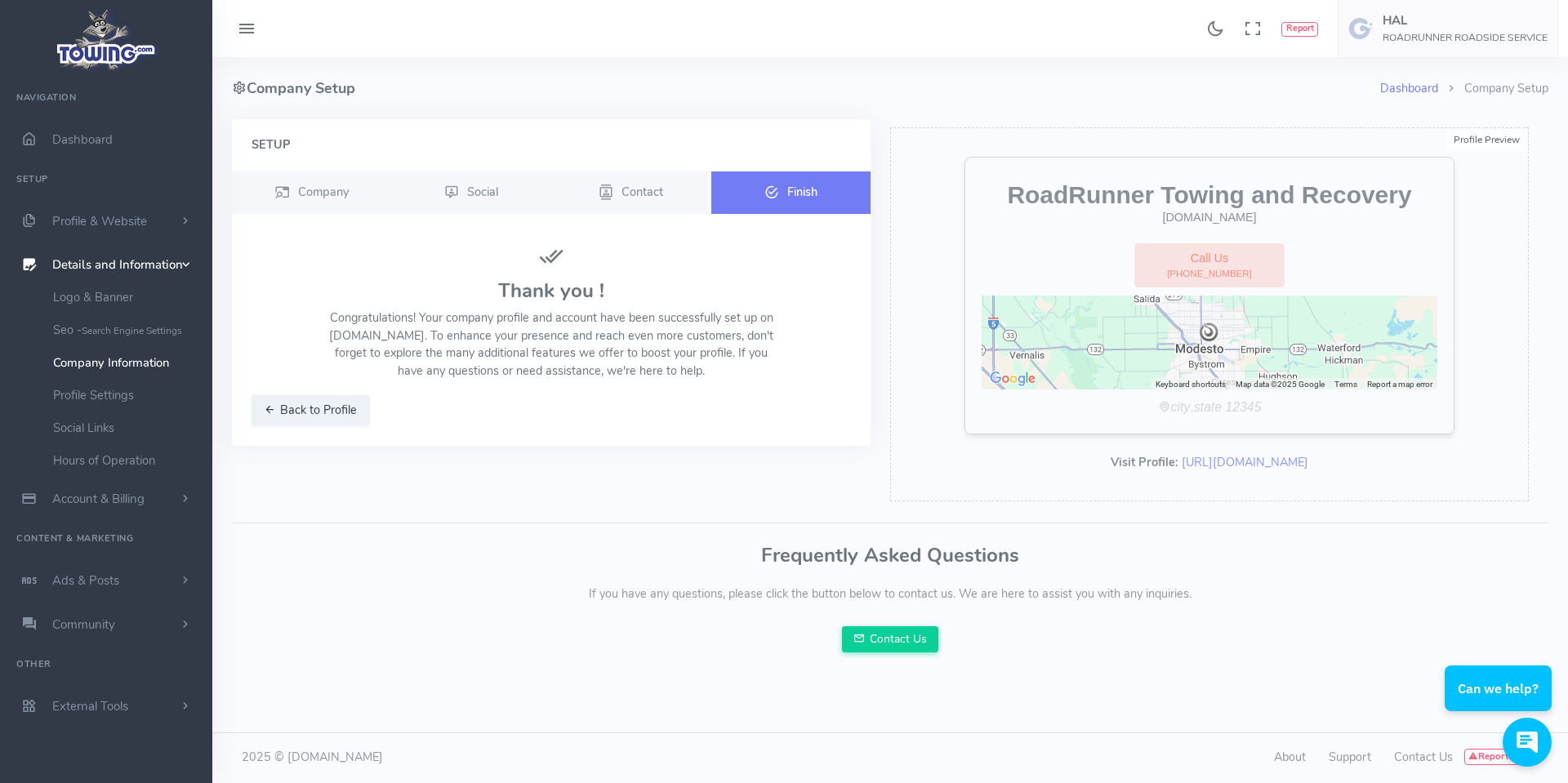
click at [792, 190] on span "Finish" at bounding box center [802, 191] width 30 height 16
click at [94, 393] on link "Profile Settings" at bounding box center [127, 395] width 171 height 33
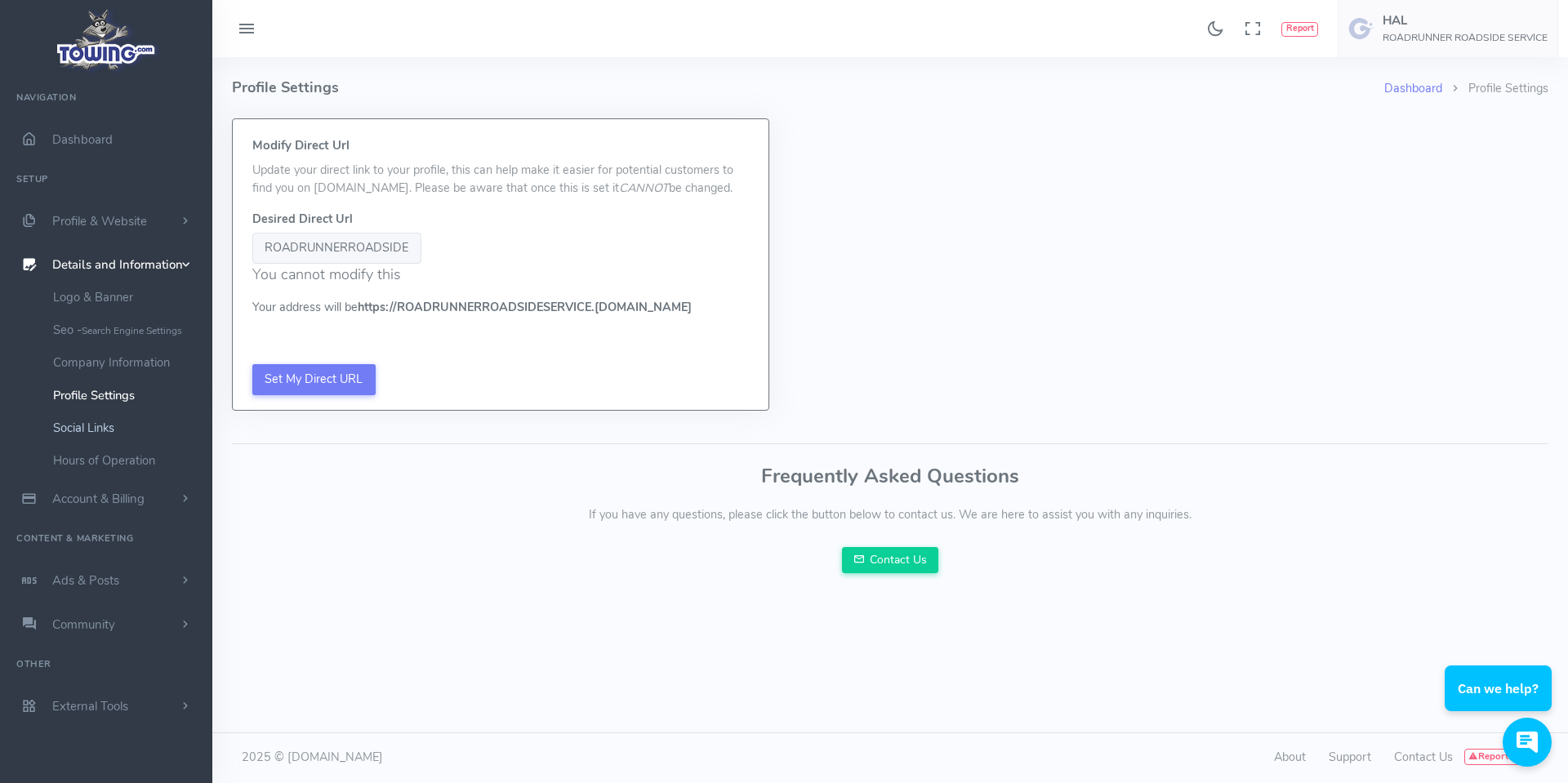
click at [80, 425] on link "Social Links" at bounding box center [127, 428] width 171 height 33
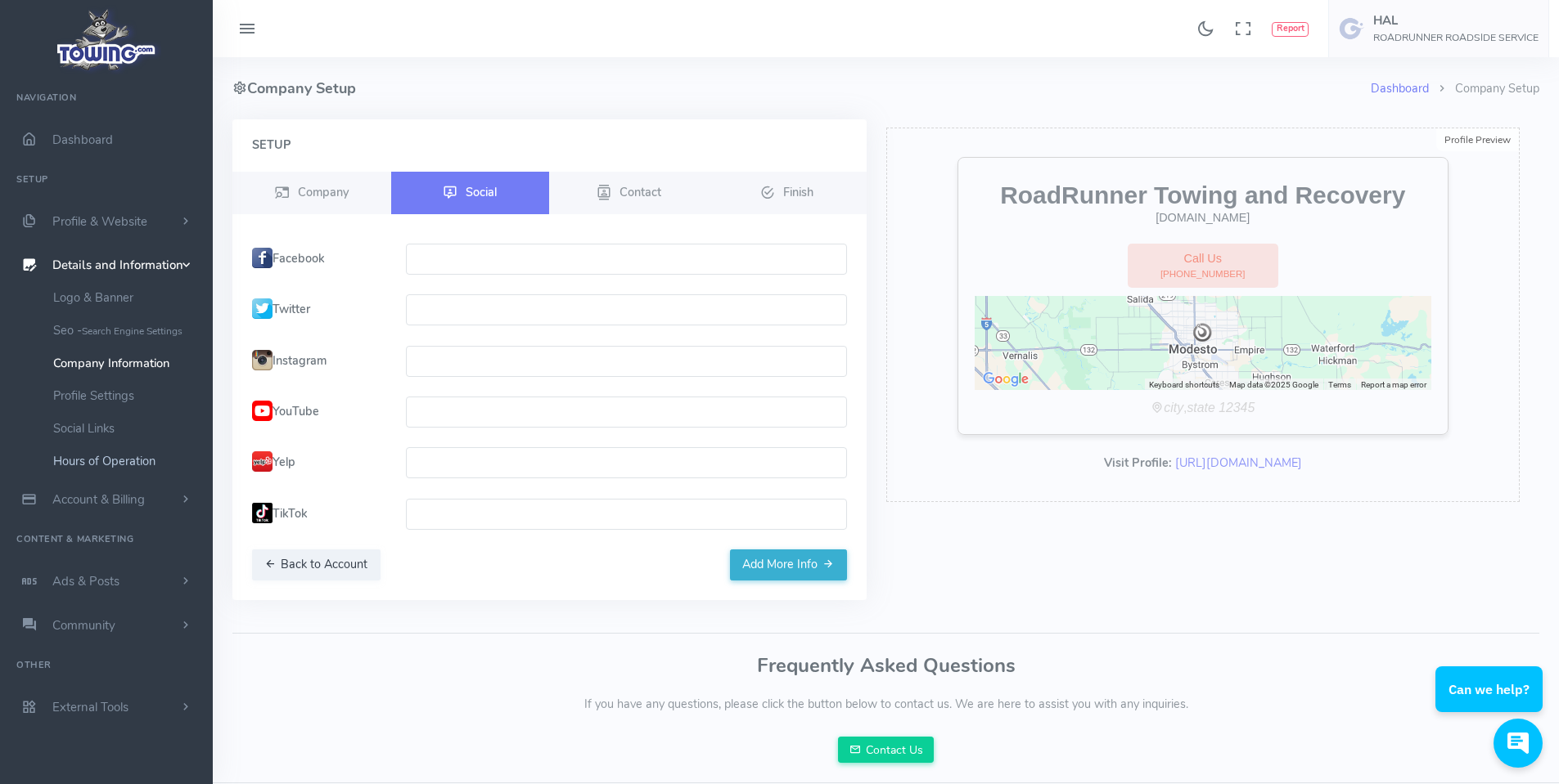
click at [98, 456] on link "Hours of Operation" at bounding box center [127, 462] width 172 height 33
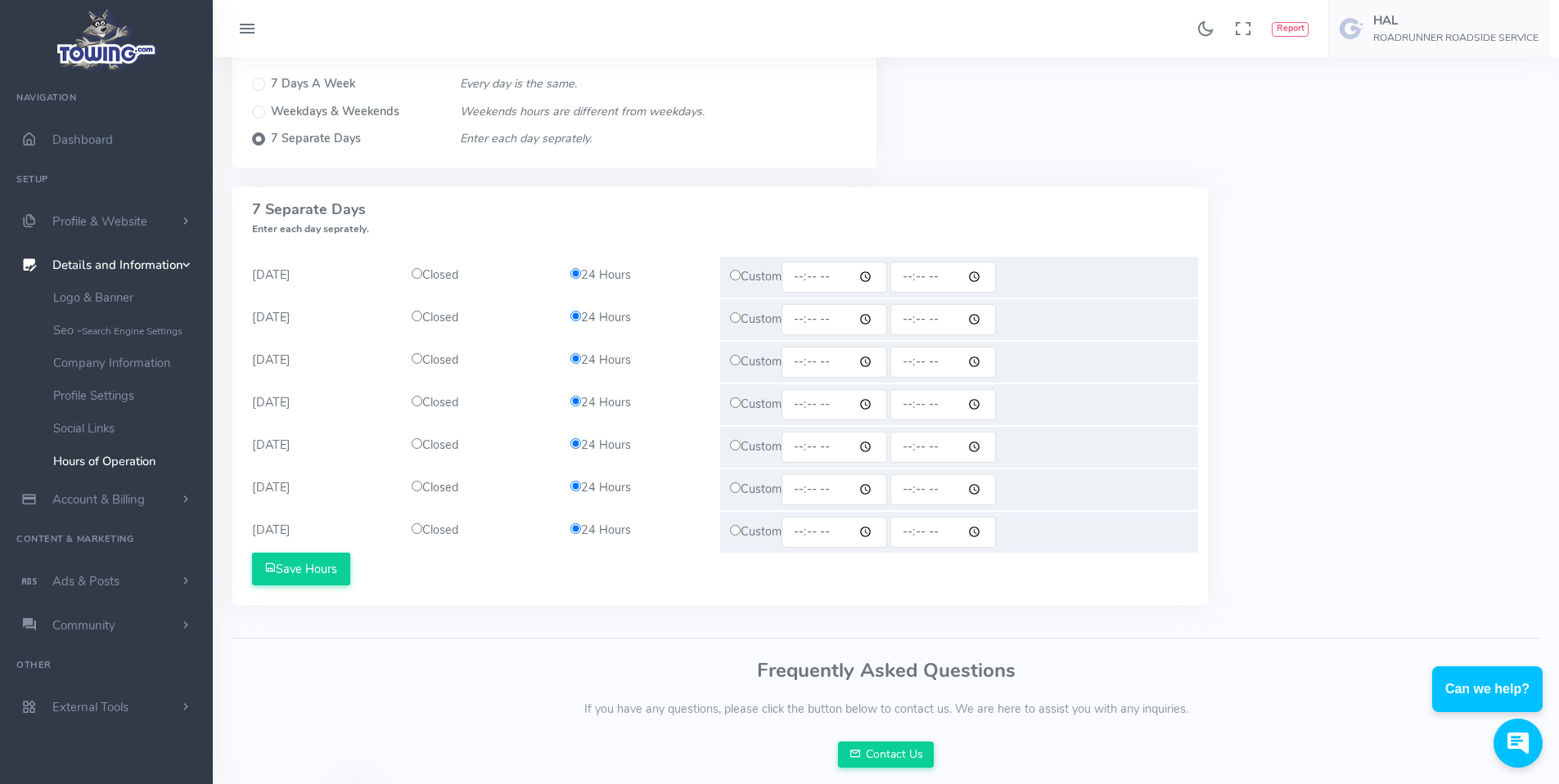
scroll to position [163, 0]
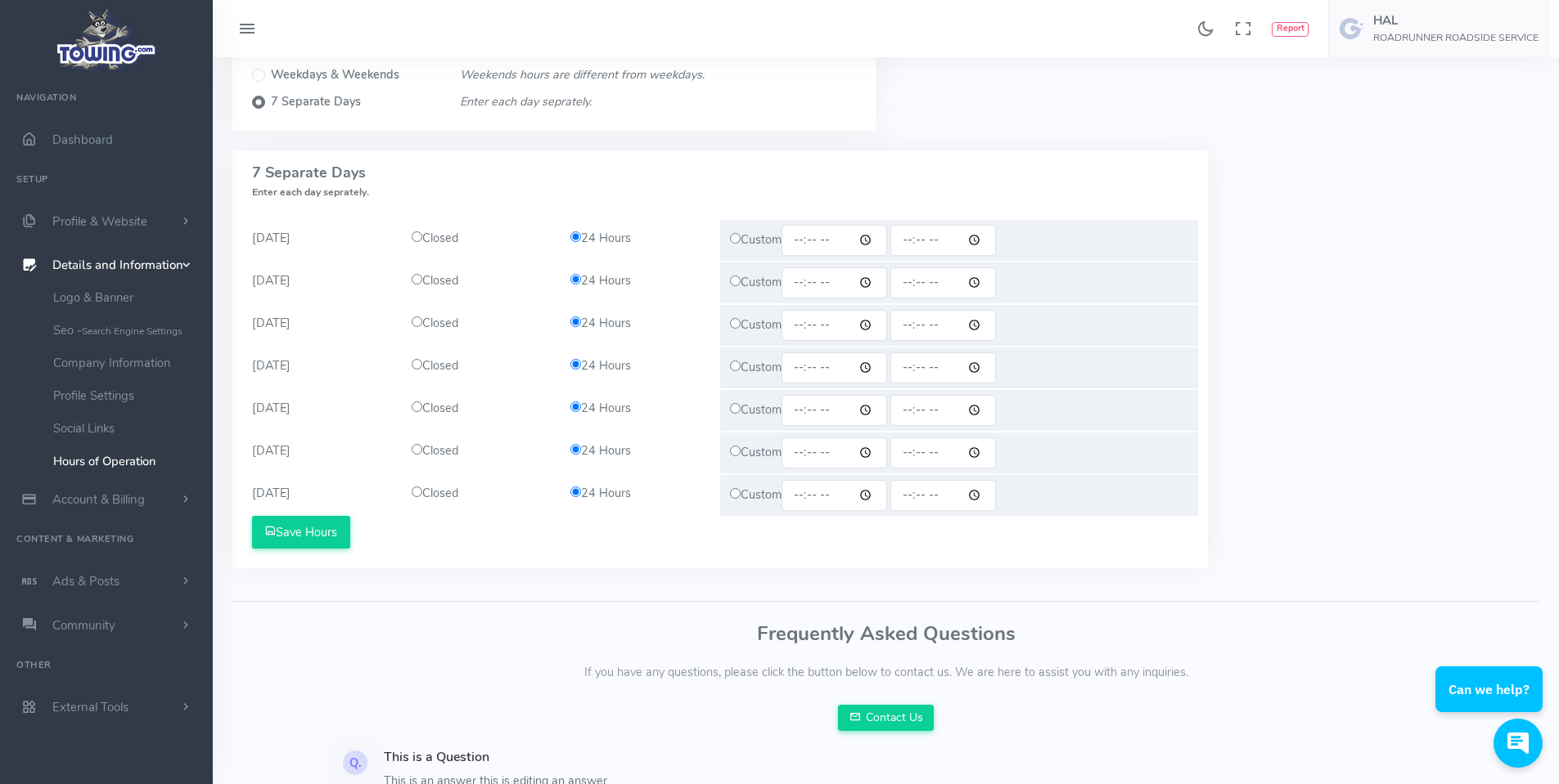
click at [416, 235] on input "radio" at bounding box center [417, 237] width 11 height 11
radio input "true"
click at [420, 237] on input "radio" at bounding box center [417, 237] width 11 height 11
drag, startPoint x: 419, startPoint y: 491, endPoint x: 415, endPoint y: 466, distance: 25.3
click at [419, 488] on input "radio" at bounding box center [417, 491] width 11 height 11
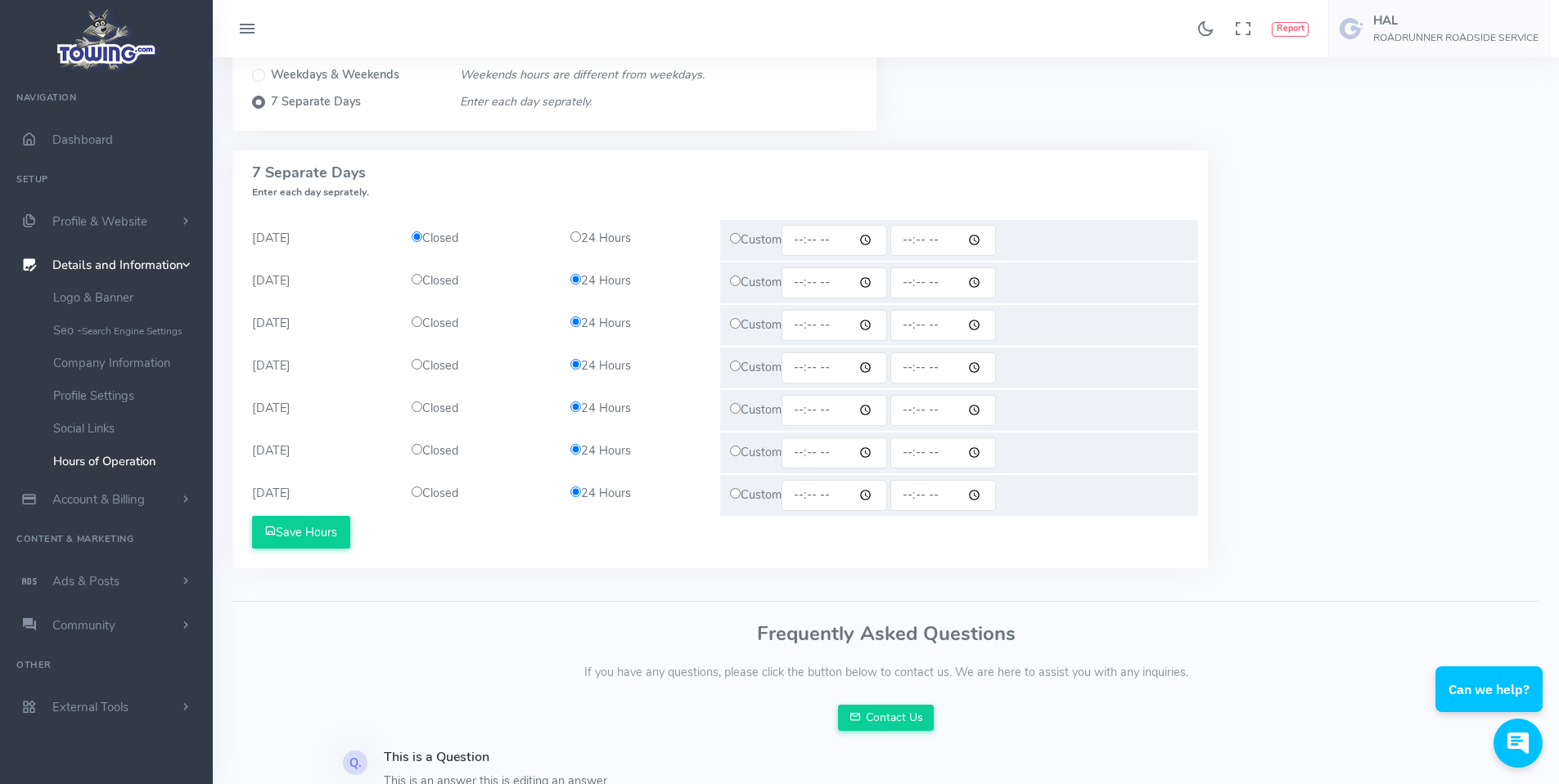
radio input "true"
click at [417, 446] on input "radio" at bounding box center [417, 449] width 11 height 11
radio input "true"
click at [579, 236] on input "radio" at bounding box center [575, 237] width 11 height 11
radio input "true"
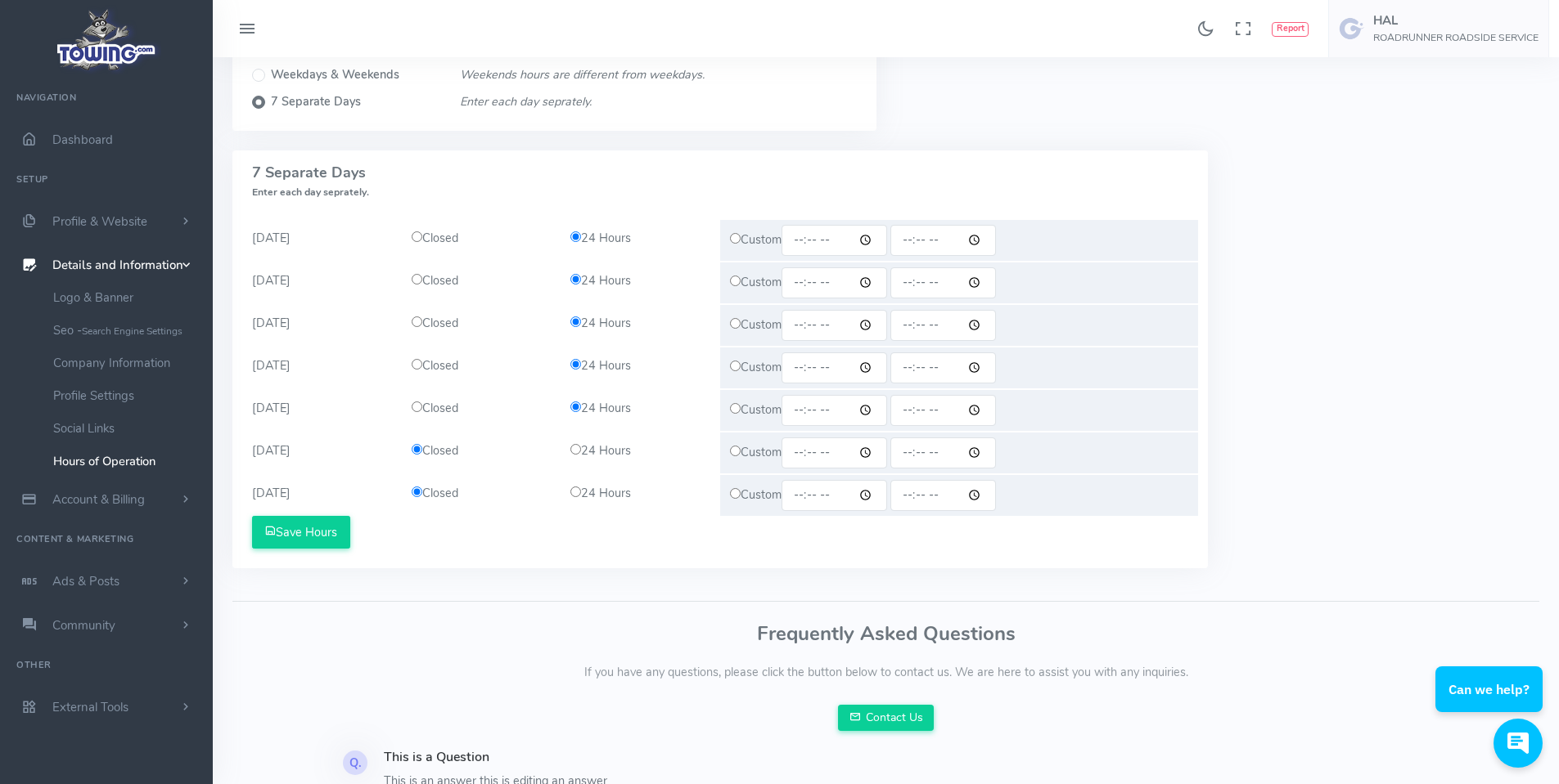
click at [737, 237] on input "radio" at bounding box center [735, 238] width 11 height 11
radio input "true"
click at [733, 280] on input "radio" at bounding box center [735, 280] width 11 height 11
radio input "true"
click at [737, 325] on input "radio" at bounding box center [735, 323] width 11 height 11
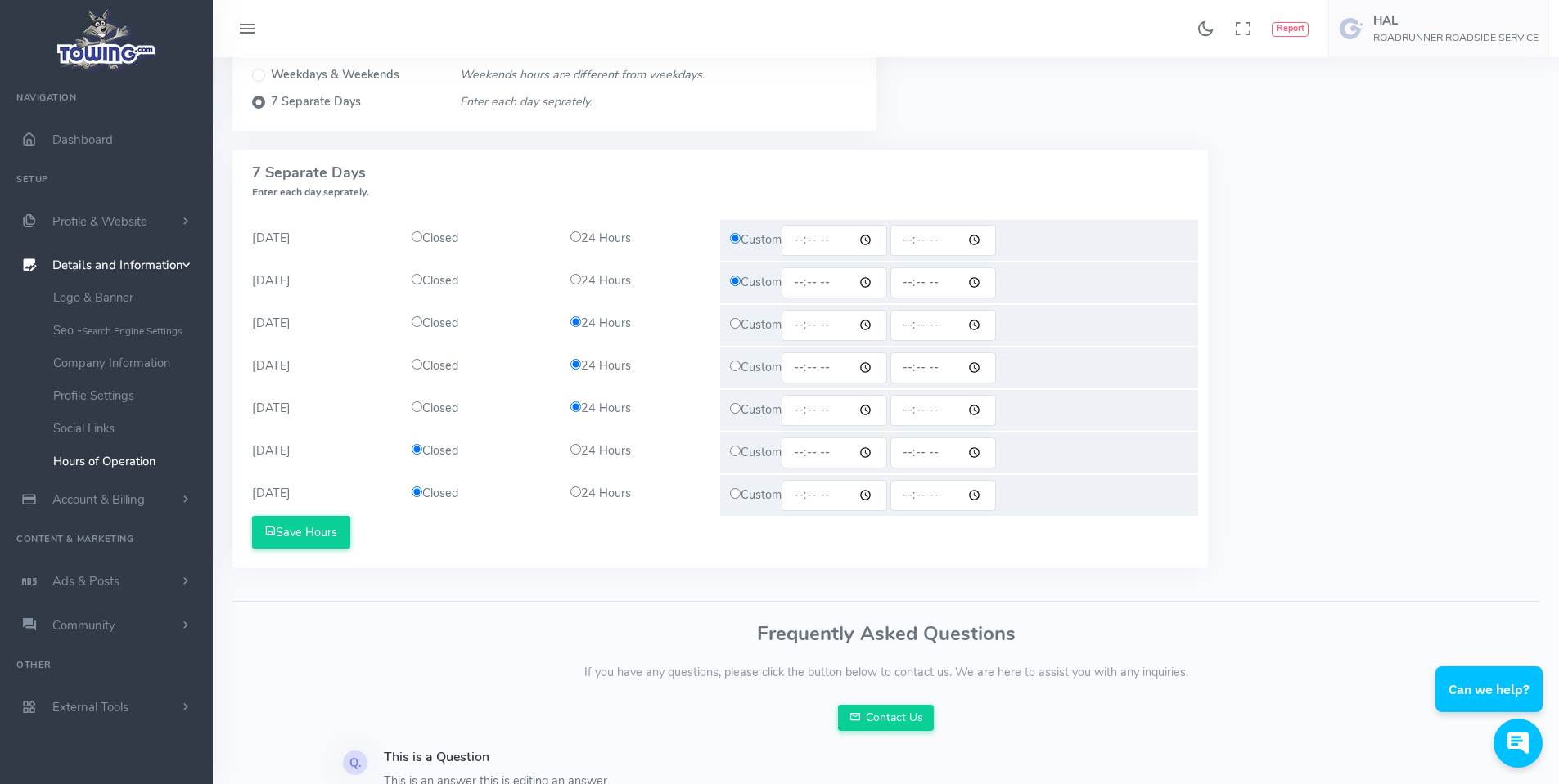
radio input "true"
click at [736, 369] on input "radio" at bounding box center [735, 365] width 11 height 11
radio input "true"
click at [736, 406] on input "radio" at bounding box center [735, 408] width 11 height 11
radio input "true"
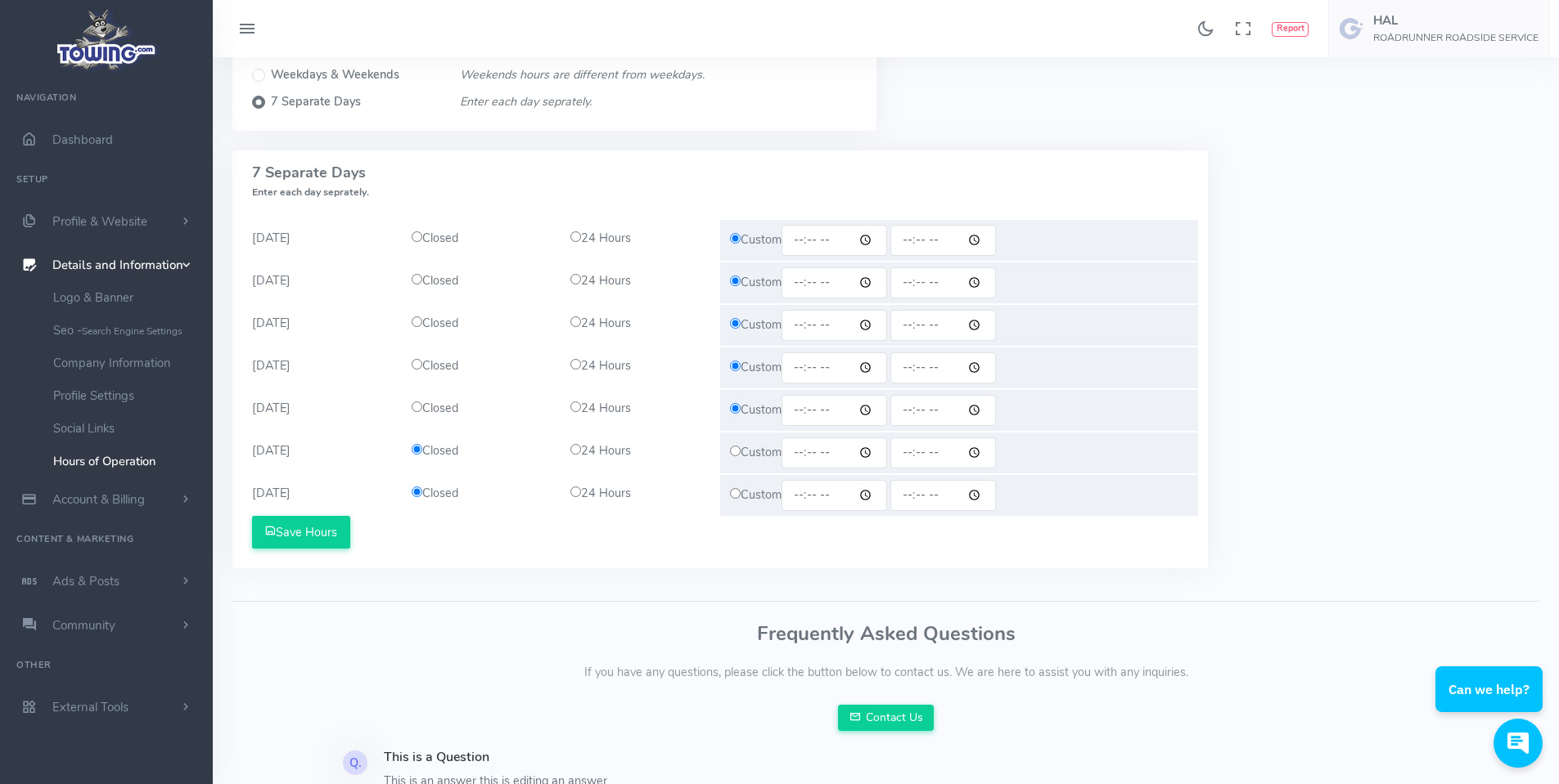
click at [836, 245] on input "time" at bounding box center [834, 241] width 106 height 31
click at [872, 237] on input "time" at bounding box center [834, 241] width 106 height 31
type input "06:00"
click at [845, 241] on input "06:00" at bounding box center [834, 241] width 106 height 31
click at [860, 241] on input "06:00" at bounding box center [834, 241] width 106 height 31
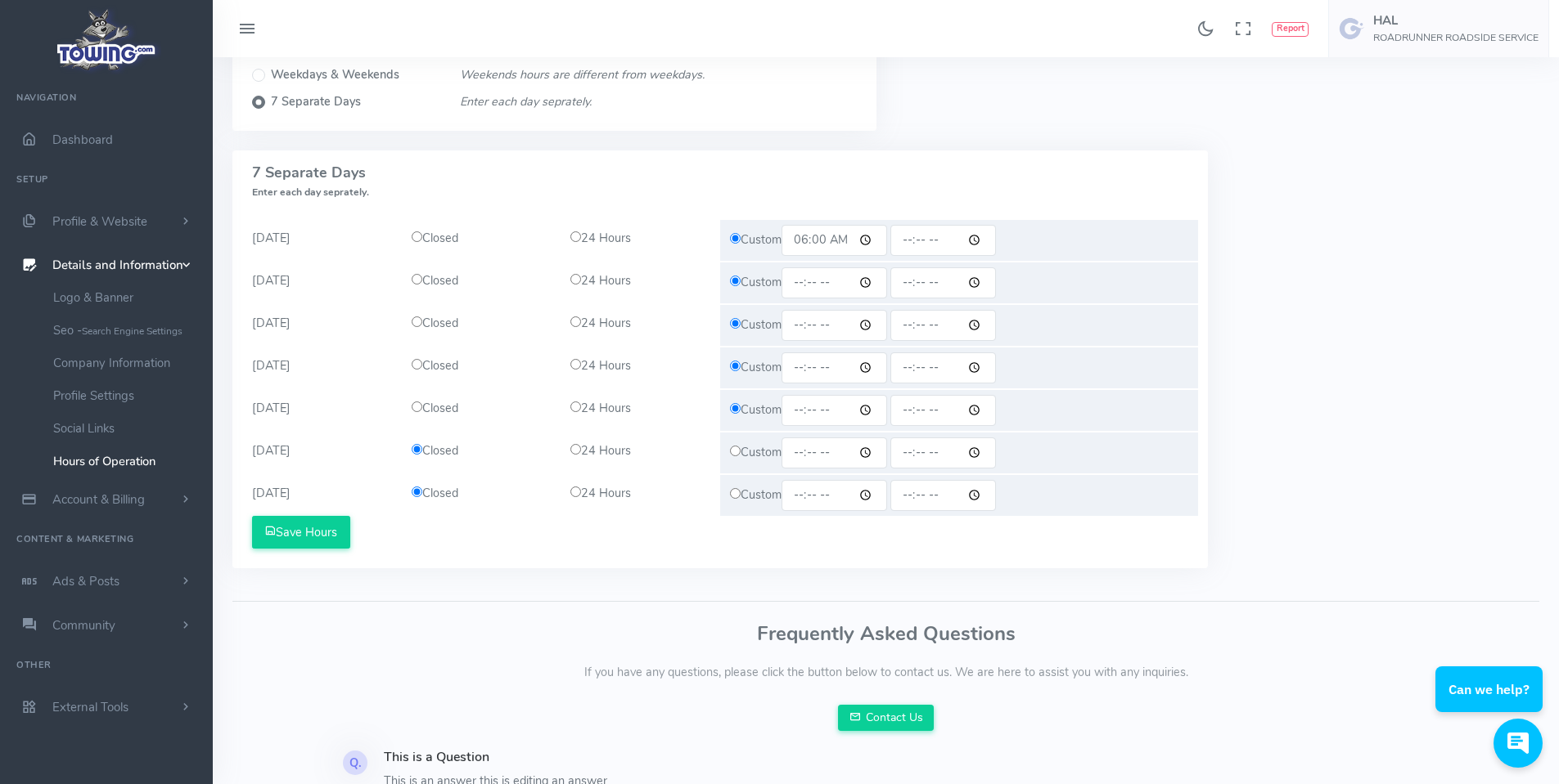
click at [820, 252] on input "06:00" at bounding box center [834, 241] width 106 height 31
click at [809, 250] on input "06:00" at bounding box center [834, 241] width 106 height 31
drag, startPoint x: 803, startPoint y: 242, endPoint x: 860, endPoint y: 251, distance: 57.7
click at [862, 242] on input "06:00" at bounding box center [834, 241] width 106 height 31
click at [860, 251] on input "06:00" at bounding box center [834, 241] width 106 height 31
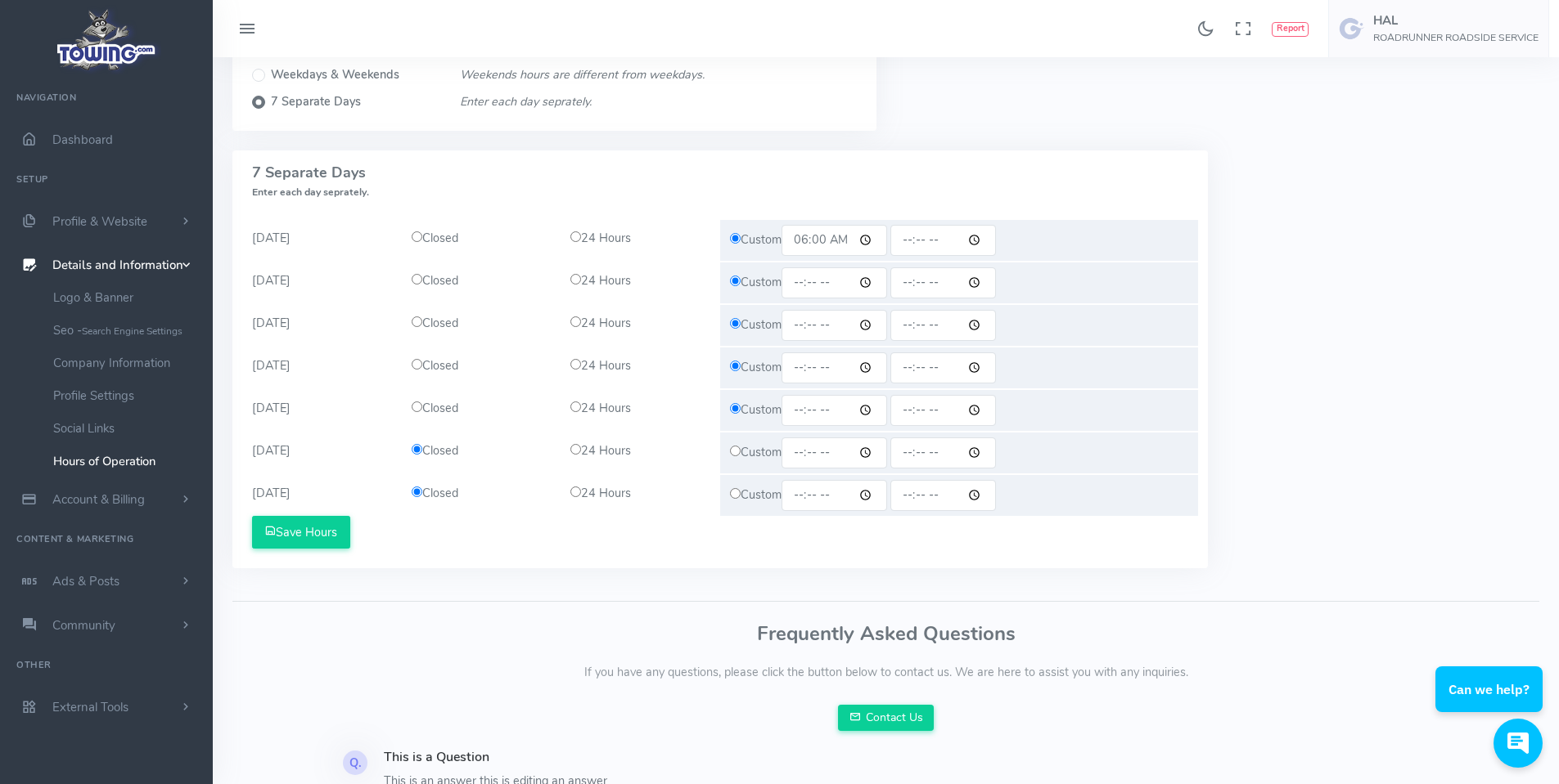
click at [875, 239] on input "06:00" at bounding box center [834, 241] width 106 height 31
click at [860, 209] on form "[DATE] Closed 24 Hours Custom 06:00 [DATE] Closed" at bounding box center [720, 374] width 936 height 348
click at [822, 286] on input "time" at bounding box center [834, 283] width 106 height 31
drag, startPoint x: 789, startPoint y: 294, endPoint x: 802, endPoint y: 286, distance: 15.3
click at [790, 293] on input "time" at bounding box center [834, 283] width 106 height 31
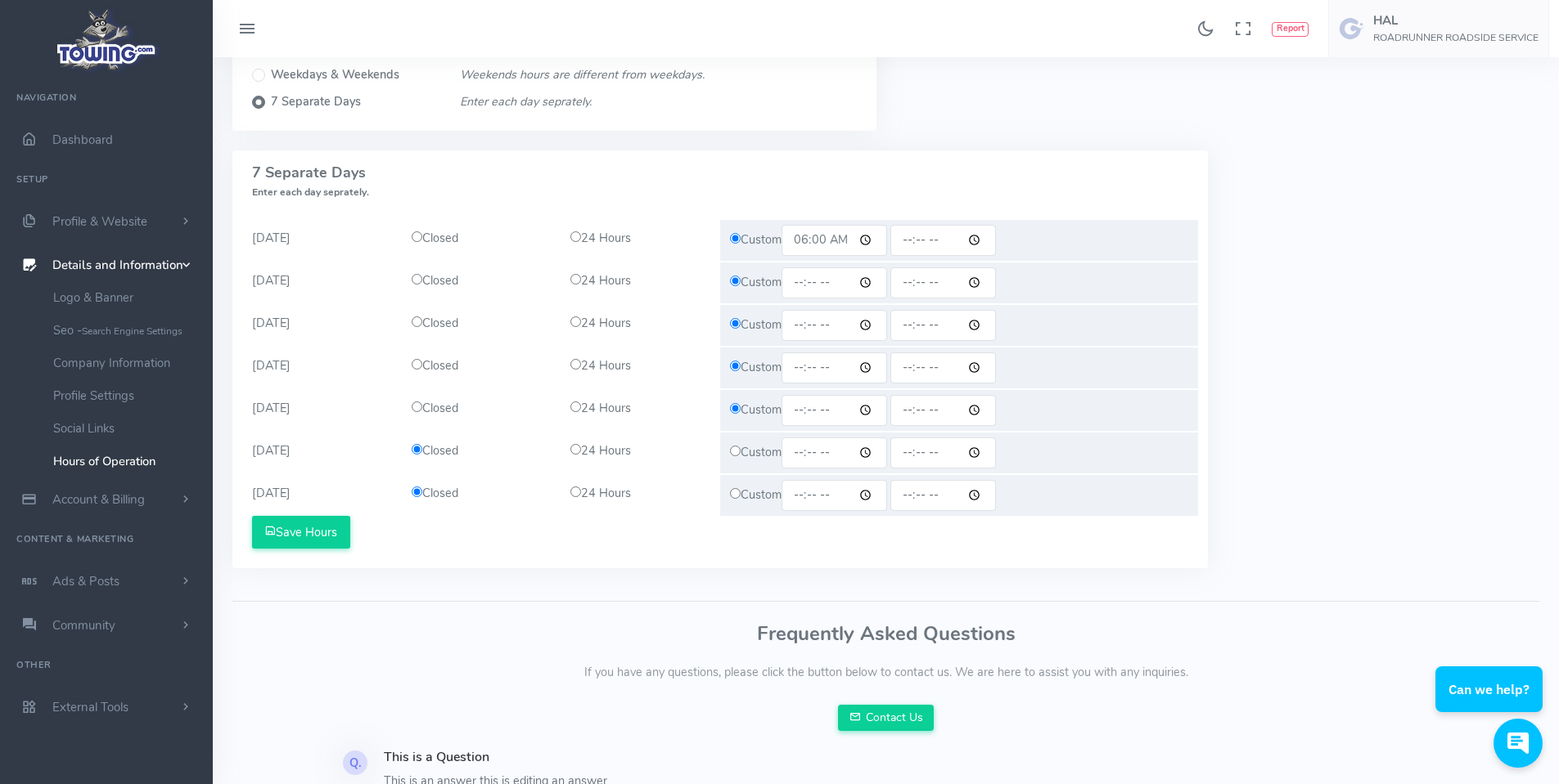
click at [803, 285] on input "time" at bounding box center [834, 283] width 106 height 31
click at [883, 279] on input "time" at bounding box center [834, 283] width 106 height 31
click at [875, 279] on input "time" at bounding box center [834, 283] width 106 height 31
type input "06:00"
click at [1032, 397] on div "Custom" at bounding box center [958, 411] width 478 height 41
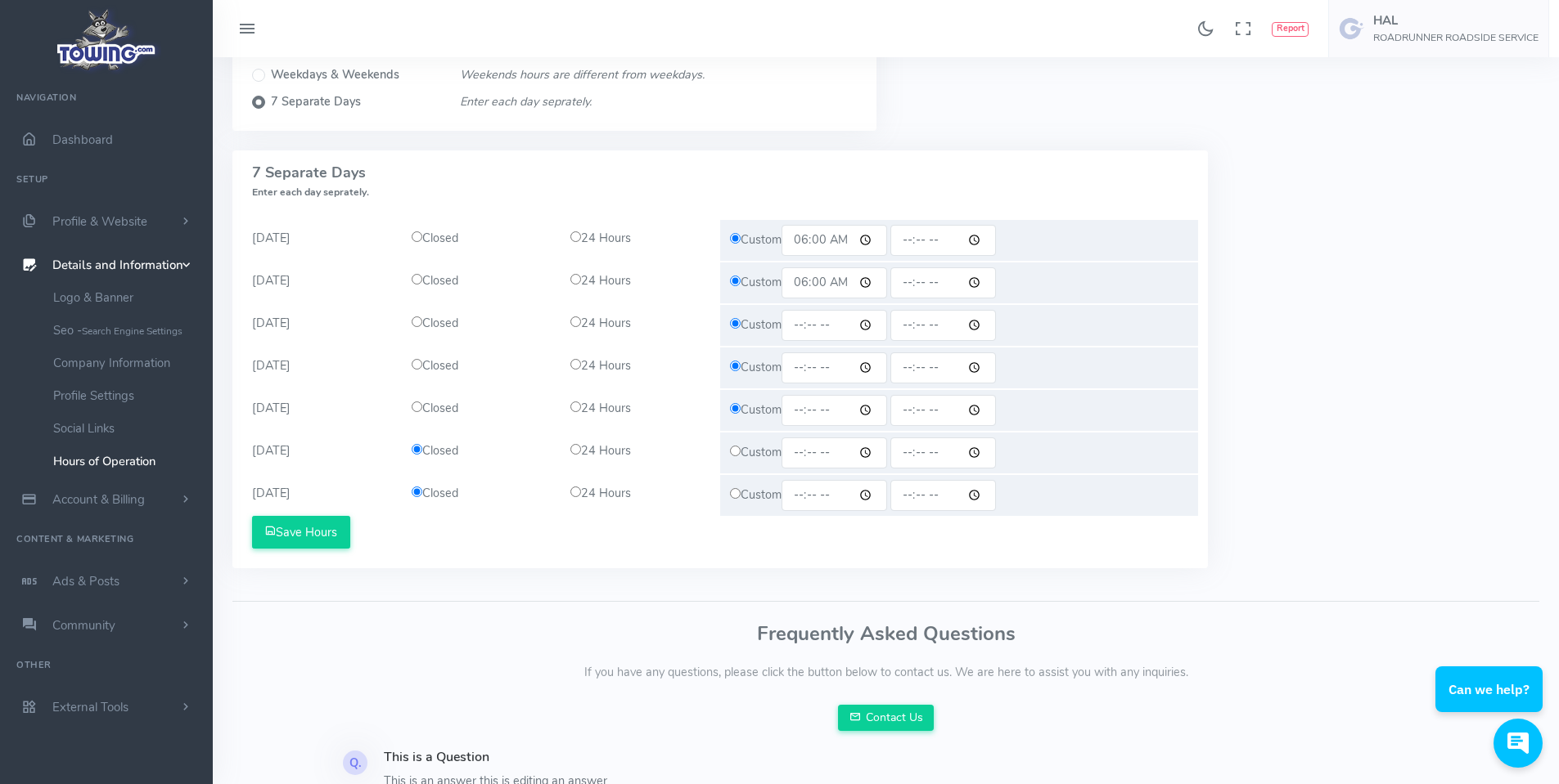
click at [875, 320] on input "time" at bounding box center [834, 326] width 106 height 31
type input "06:00"
click at [1031, 381] on div "Custom" at bounding box center [958, 369] width 478 height 41
click at [873, 368] on input "time" at bounding box center [834, 369] width 106 height 31
type input "06:00"
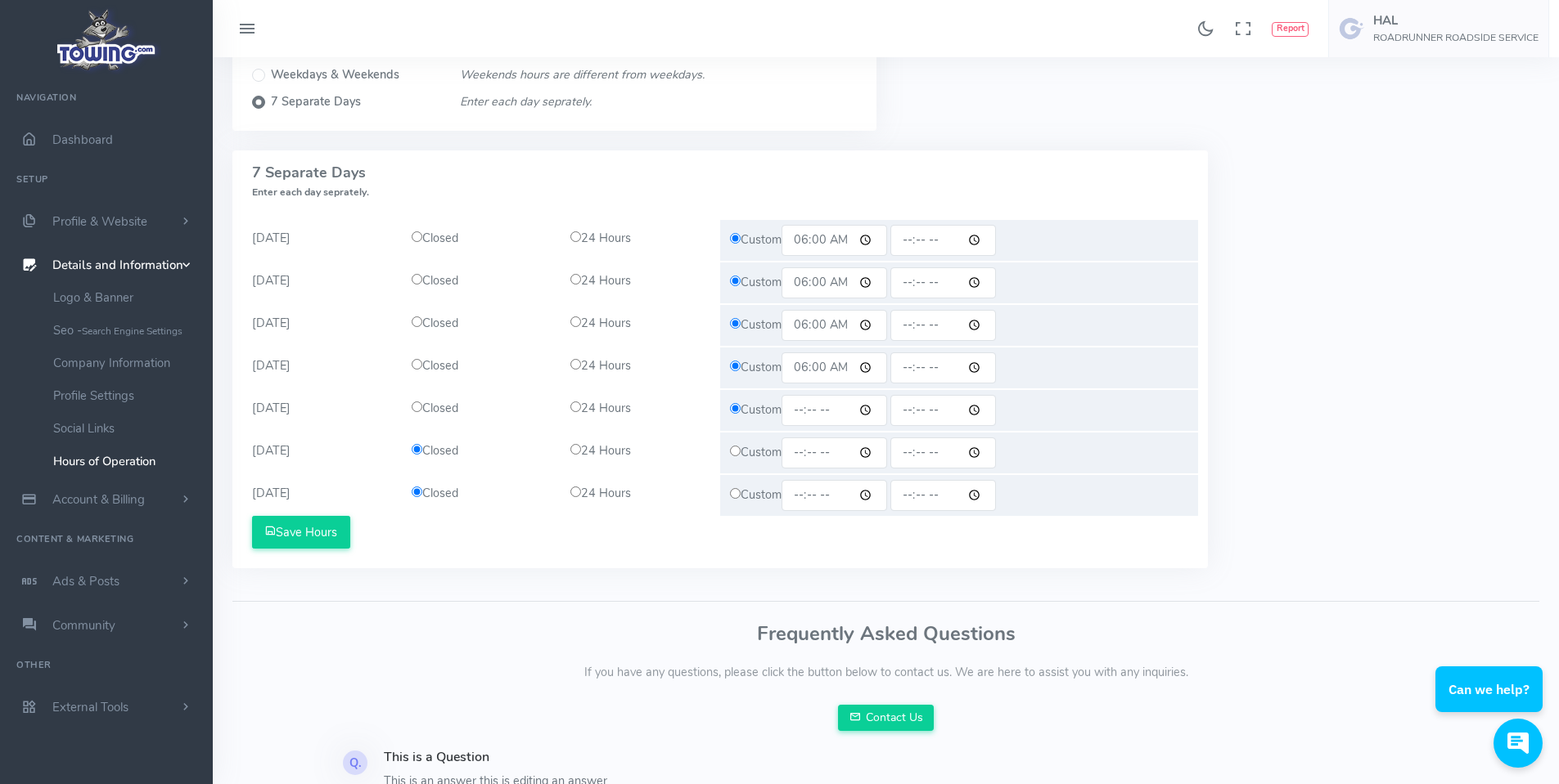
click at [1037, 472] on div "Custom" at bounding box center [958, 453] width 478 height 41
click at [875, 410] on input "time" at bounding box center [834, 411] width 106 height 31
type input "06:00"
click at [1020, 412] on div "Custom 06:00" at bounding box center [958, 411] width 478 height 41
click at [987, 232] on input "time" at bounding box center [943, 241] width 106 height 31
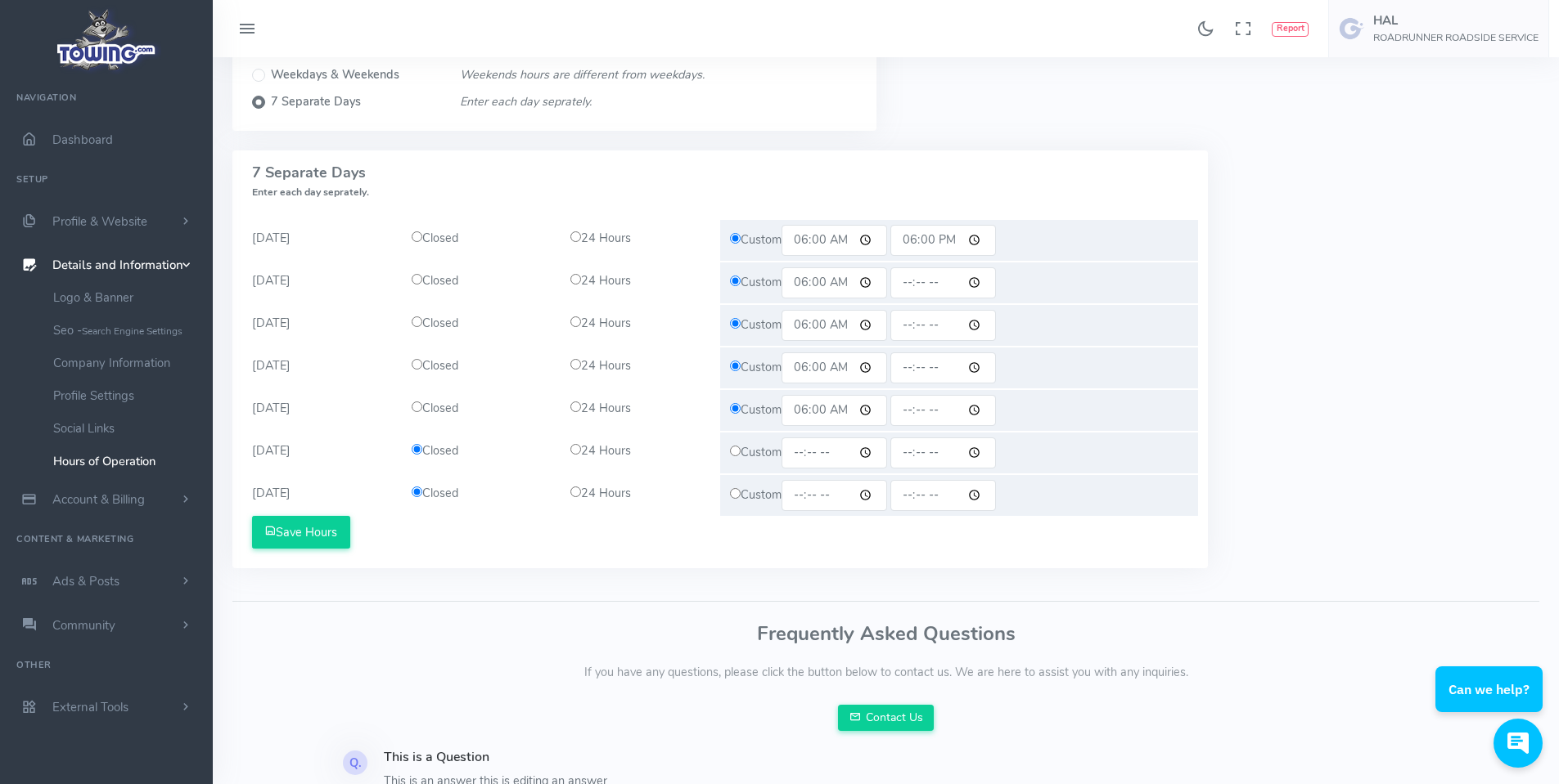
type input "18:00"
click at [1070, 330] on div "Custom 06:00" at bounding box center [958, 326] width 478 height 41
click at [984, 281] on input "time" at bounding box center [943, 283] width 106 height 31
type input "18:00"
click at [1056, 350] on div "Custom 06:00" at bounding box center [958, 369] width 478 height 41
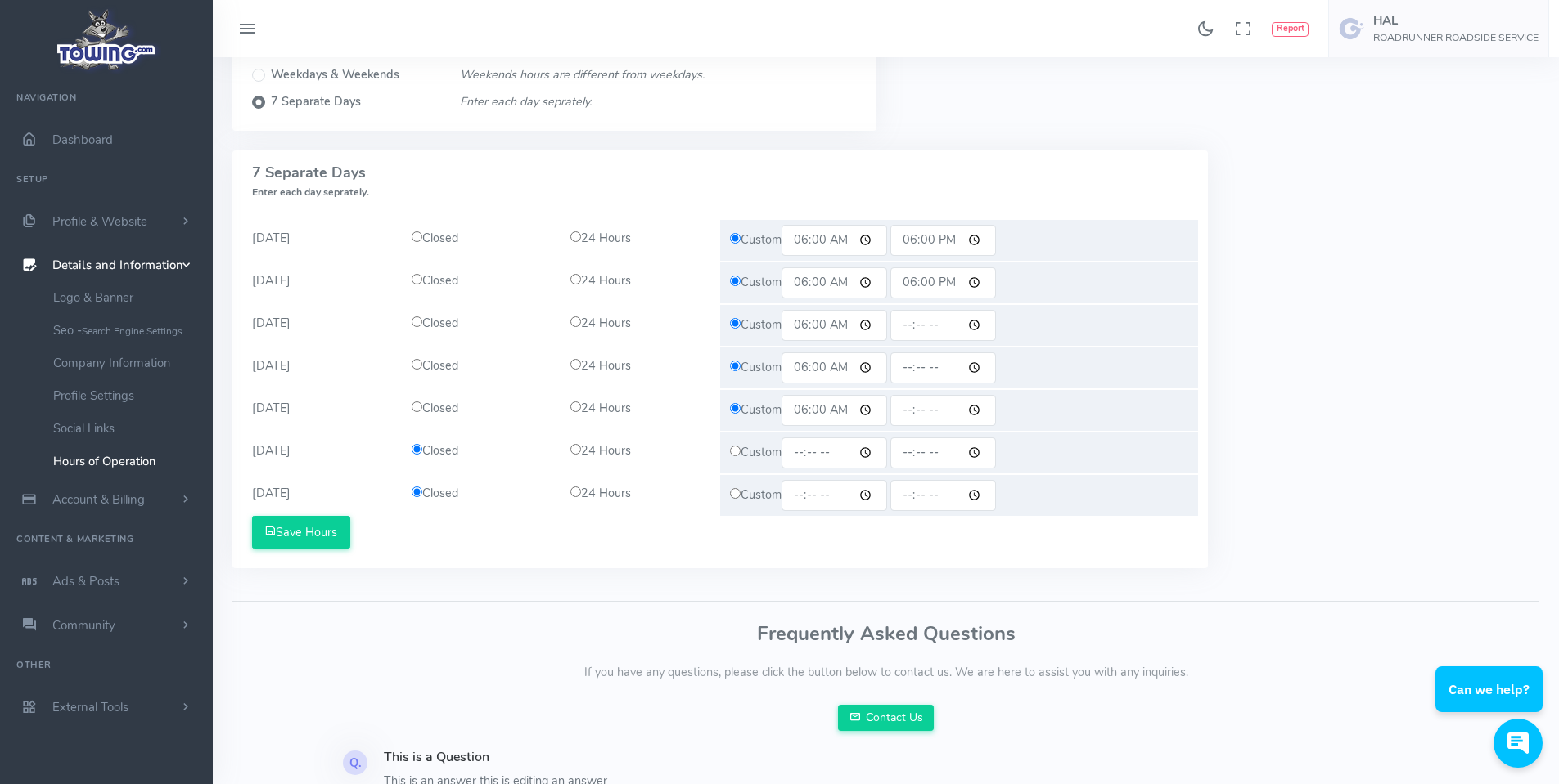
click at [983, 327] on input "time" at bounding box center [943, 326] width 106 height 31
type input "18:00"
click at [1050, 374] on div "Custom 06:00" at bounding box center [958, 369] width 478 height 41
click at [983, 372] on input "time" at bounding box center [943, 369] width 106 height 31
type input "18:00"
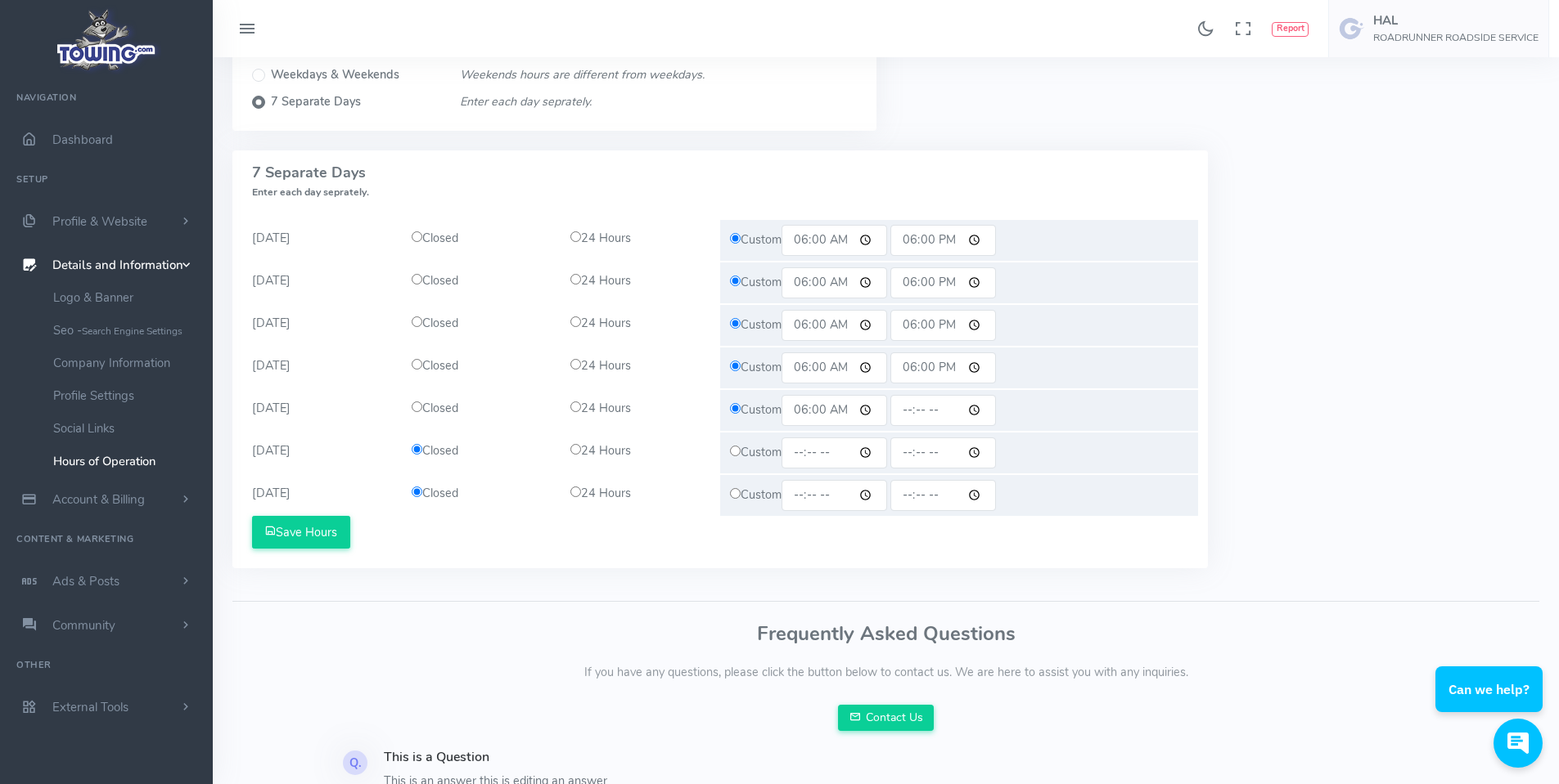
click at [1048, 422] on div "Custom 06:00" at bounding box center [958, 411] width 478 height 41
click at [982, 408] on input "time" at bounding box center [943, 411] width 106 height 31
type input "06:17"
click at [1062, 453] on div "Custom" at bounding box center [958, 453] width 478 height 41
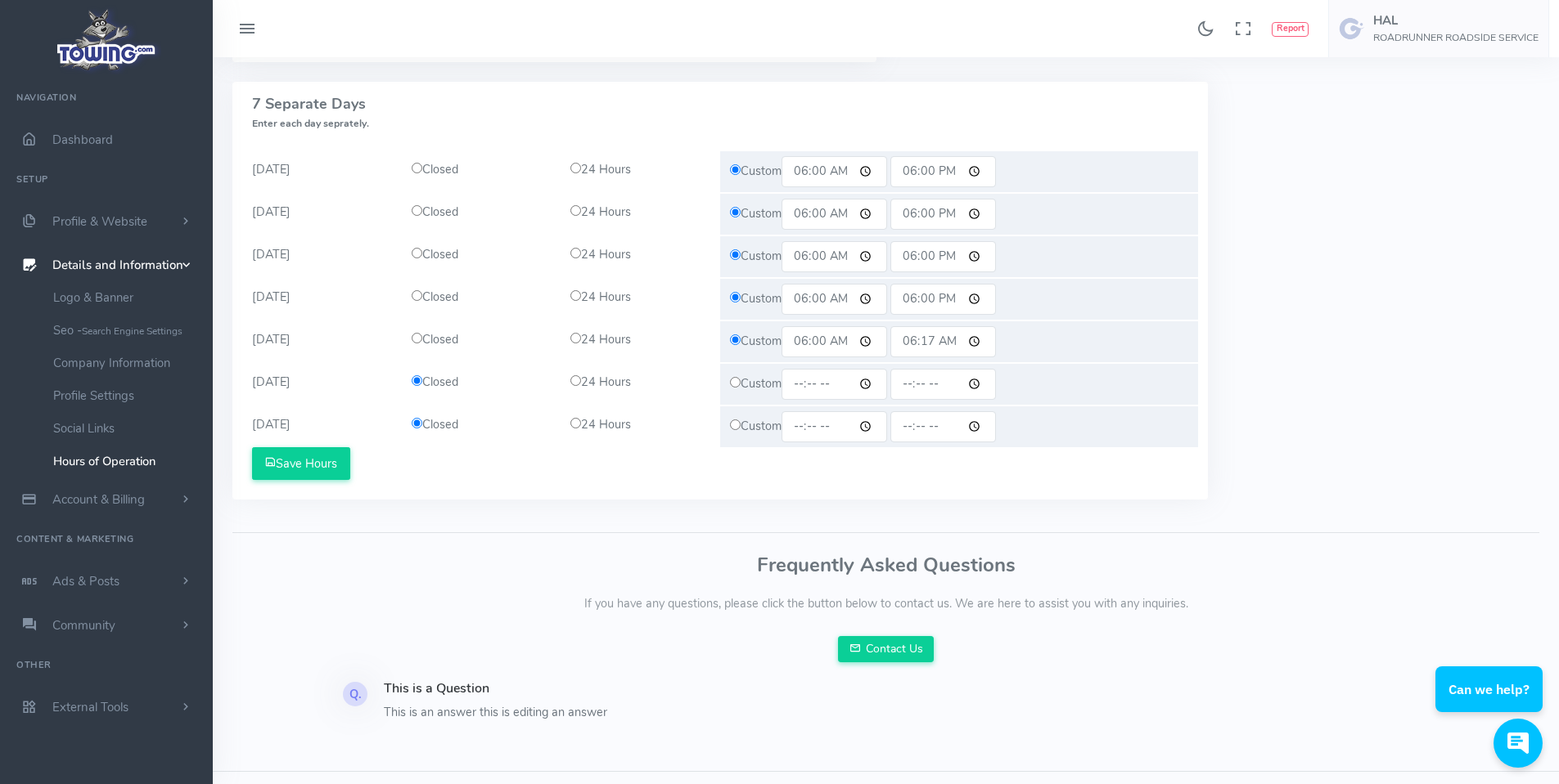
scroll to position [268, 0]
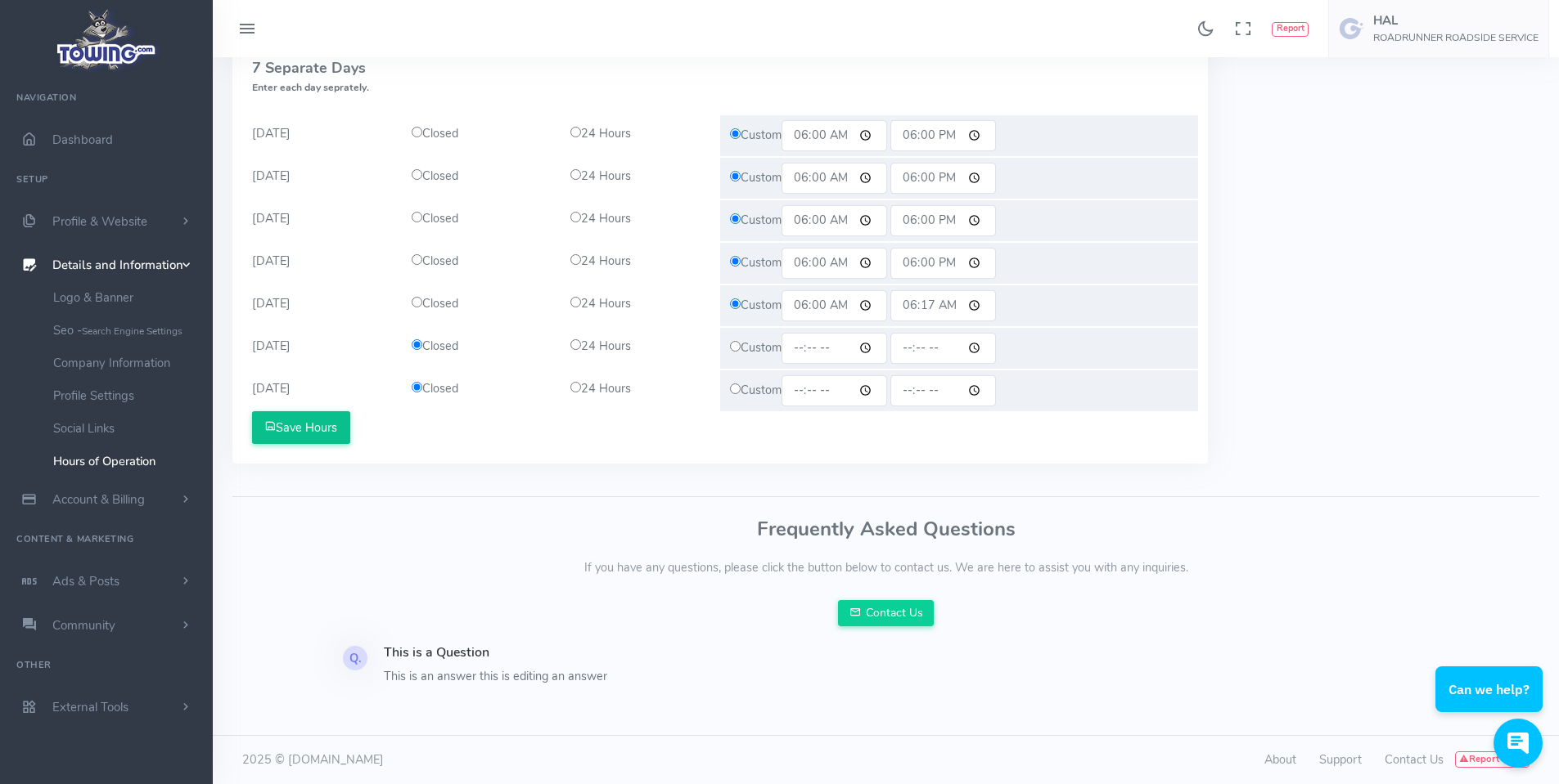
click at [313, 427] on button "Save Hours" at bounding box center [301, 428] width 98 height 33
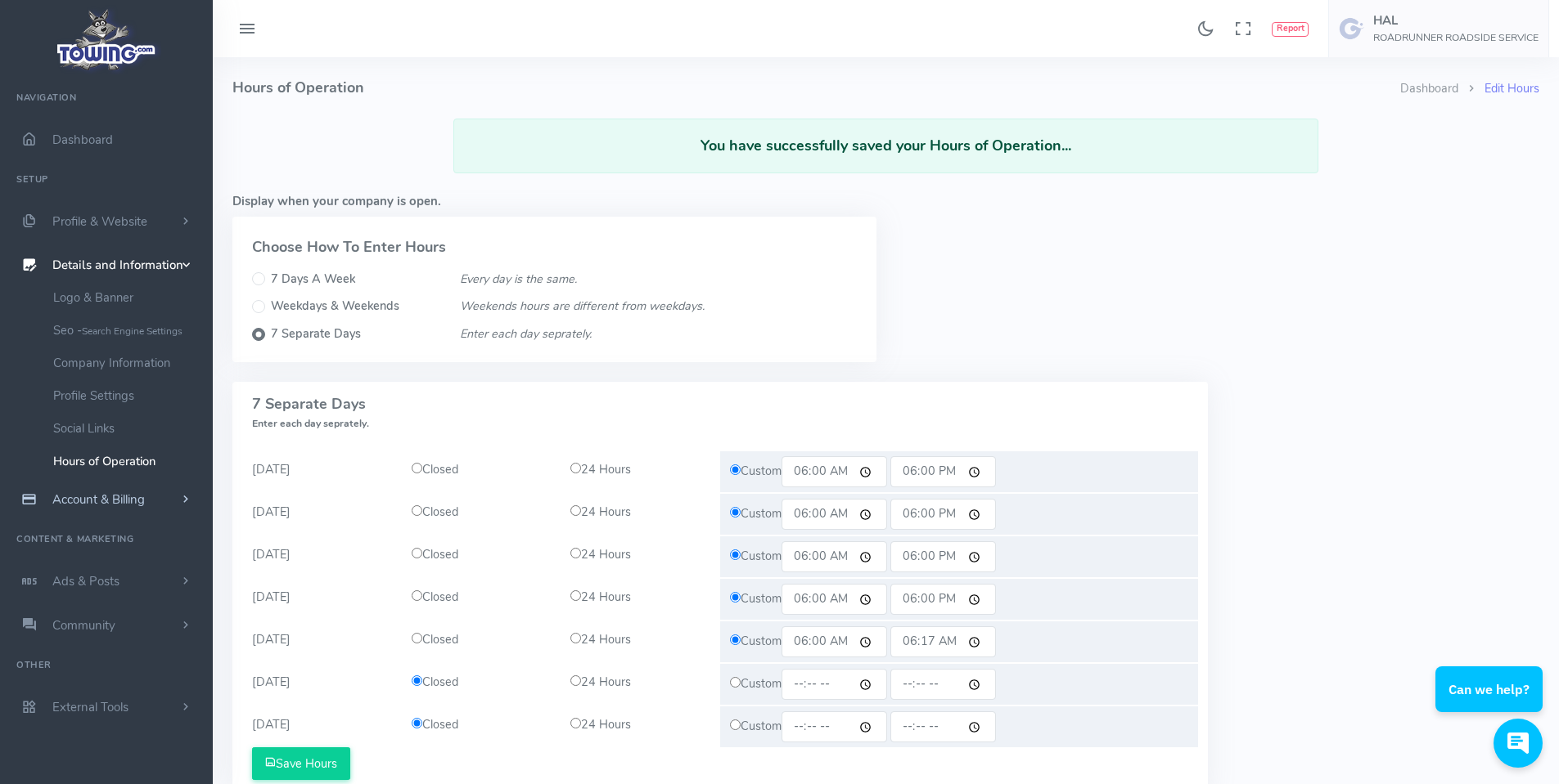
click at [98, 501] on span "Account & Billing" at bounding box center [98, 500] width 92 height 16
click at [87, 334] on link "Update Payment" at bounding box center [127, 341] width 172 height 33
click at [82, 560] on span "Ads & Posts" at bounding box center [85, 567] width 67 height 16
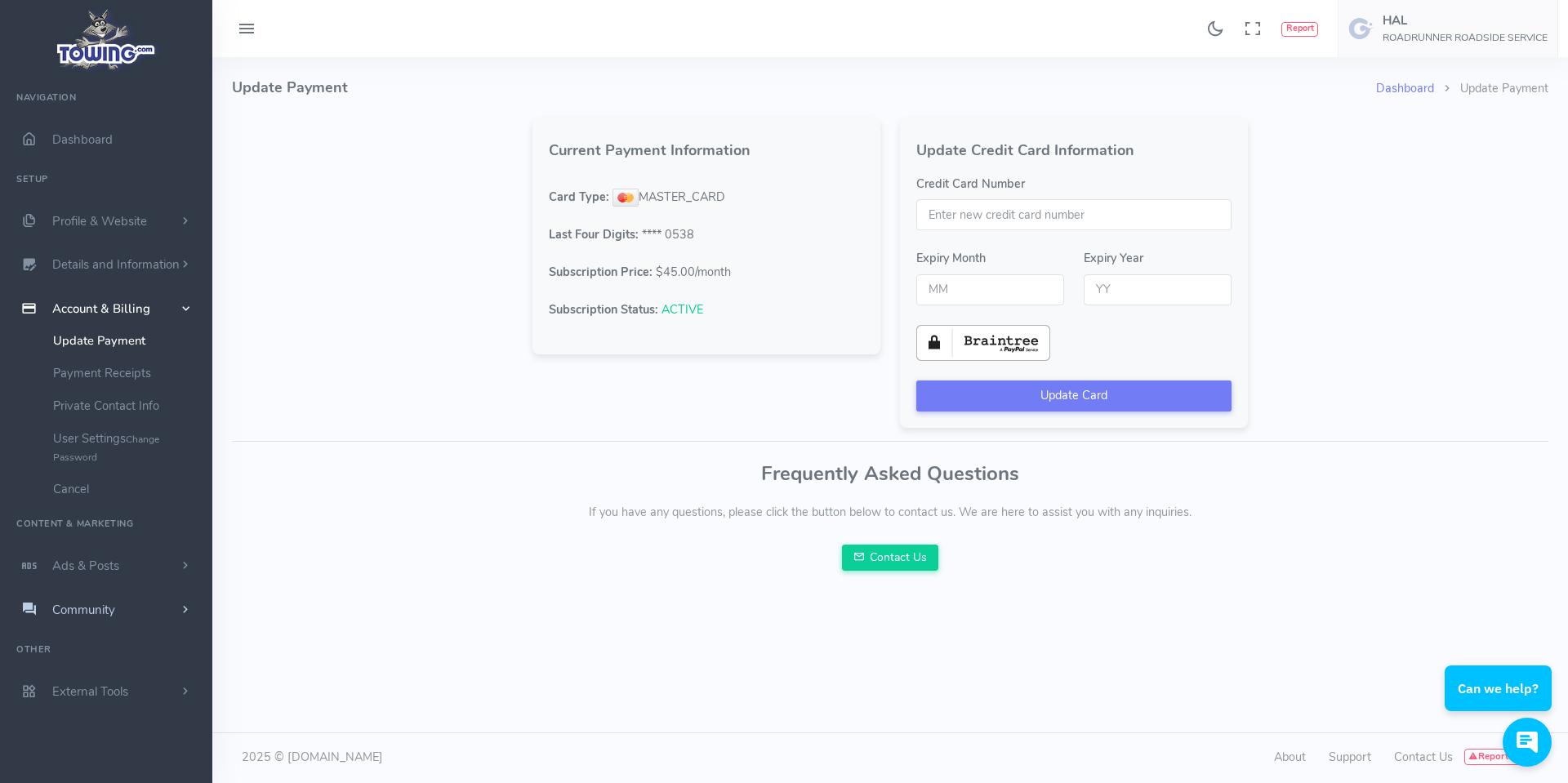
click at [85, 608] on span "Community" at bounding box center [83, 610] width 63 height 16
click at [99, 496] on link "Equipment For Sale" at bounding box center [127, 499] width 171 height 33
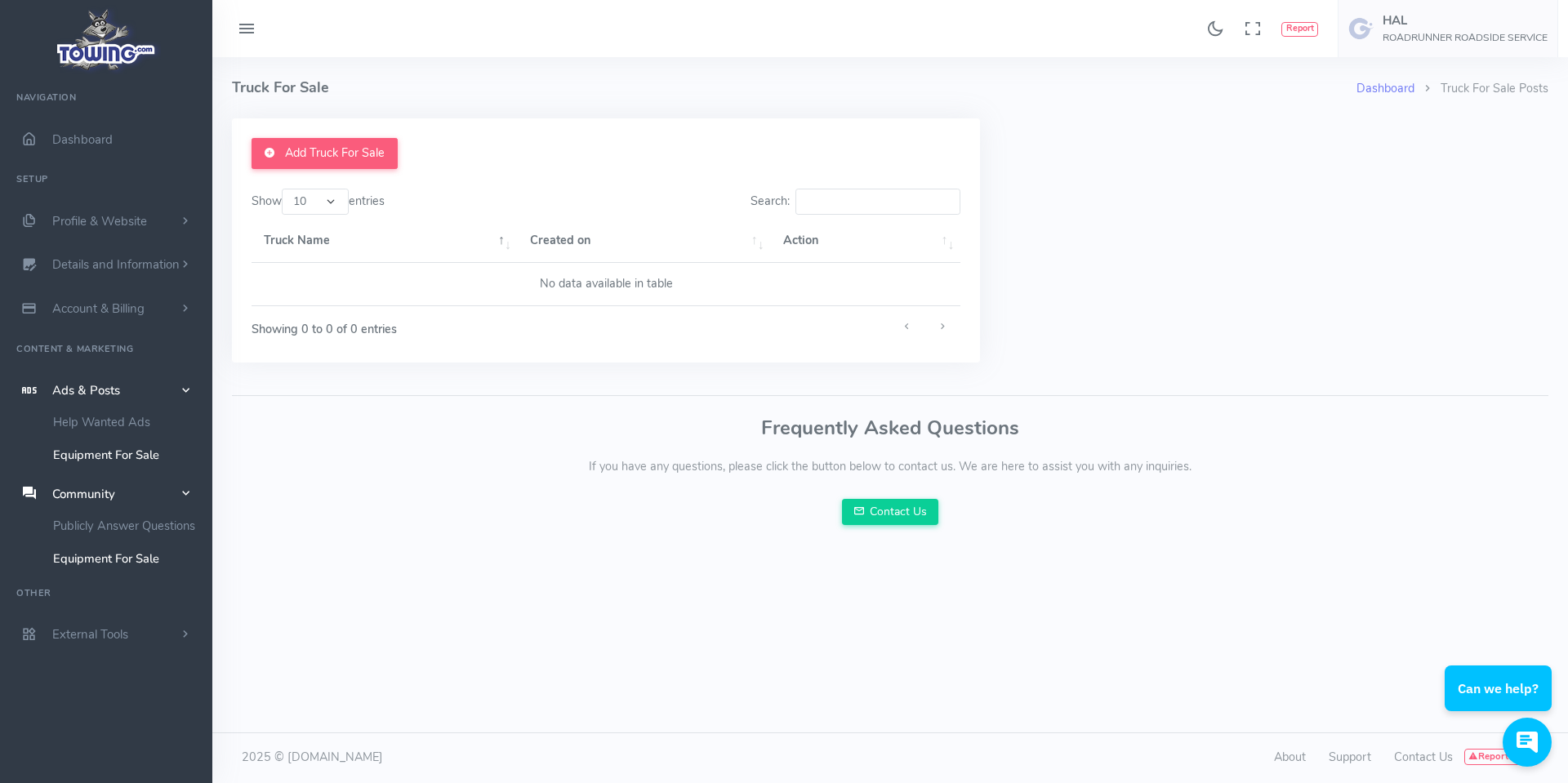
click at [83, 392] on span "Ads & Posts" at bounding box center [86, 390] width 67 height 16
click at [86, 462] on link "Publicly Answer Questions" at bounding box center [127, 467] width 171 height 33
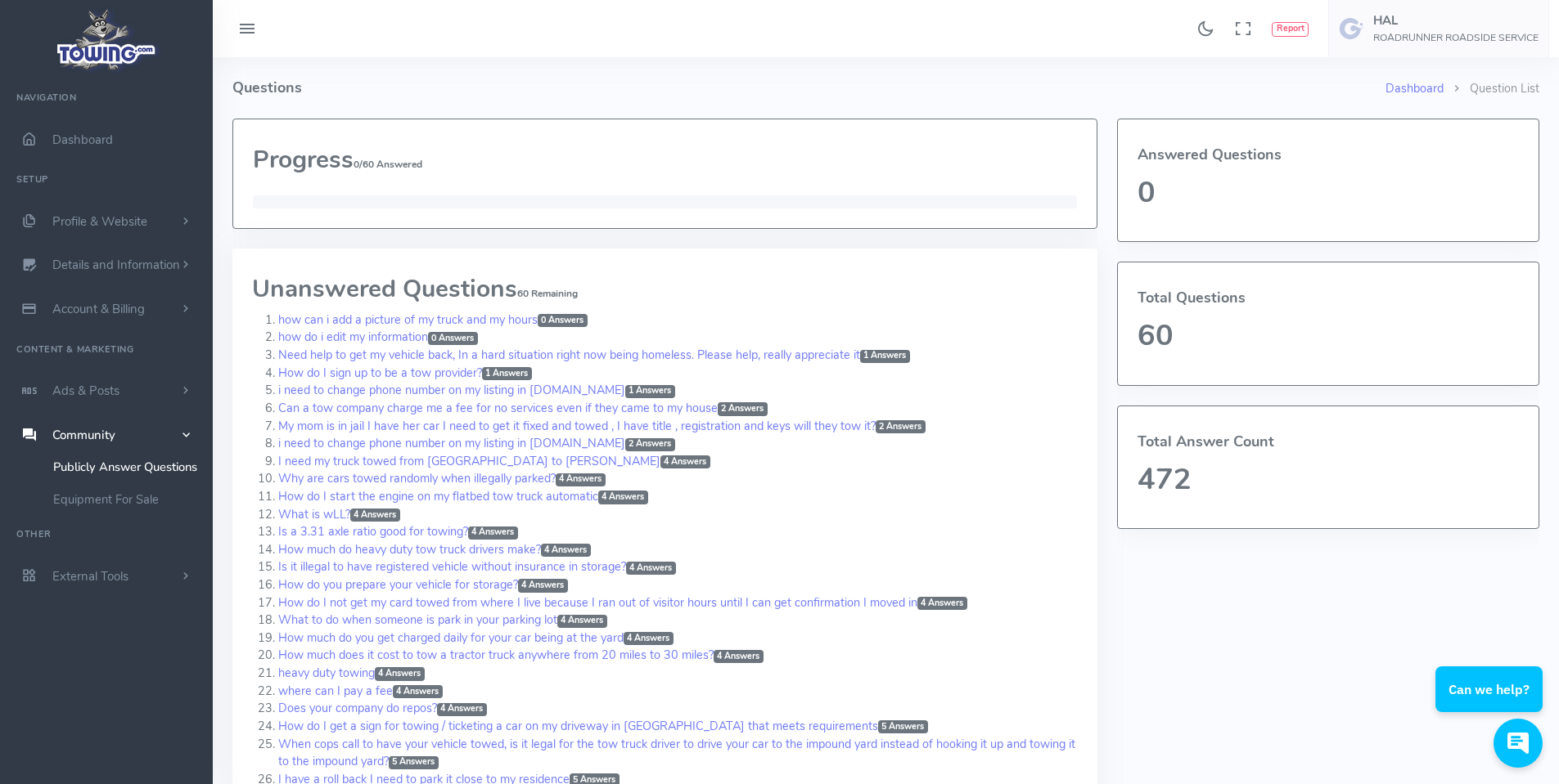
click at [74, 436] on span "Community" at bounding box center [83, 435] width 63 height 16
click at [109, 259] on span "Details and Information" at bounding box center [115, 265] width 128 height 16
click at [99, 293] on link "Logo & Banner" at bounding box center [127, 298] width 172 height 33
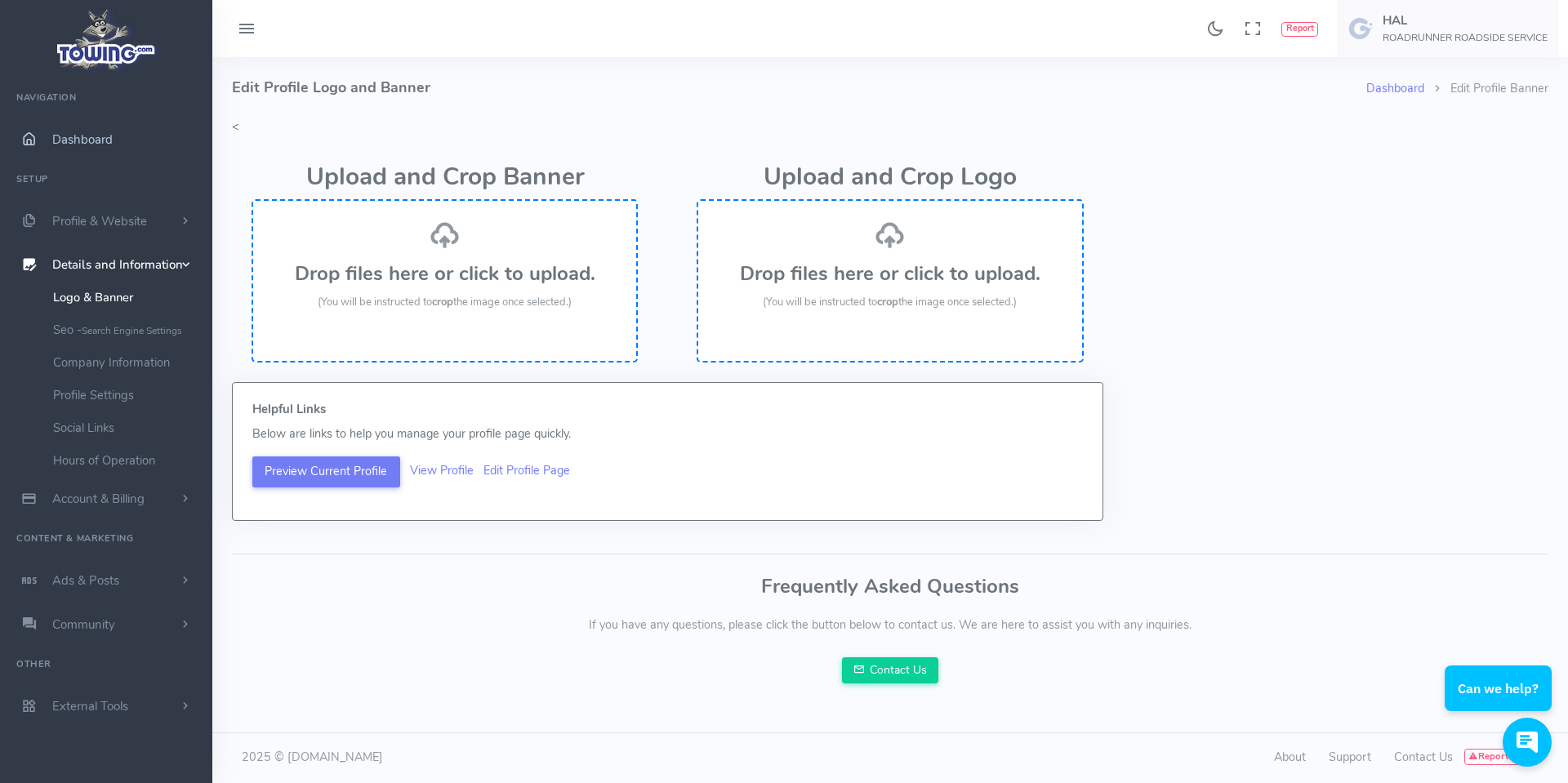
click at [90, 129] on link "Dashboard" at bounding box center [106, 140] width 212 height 44
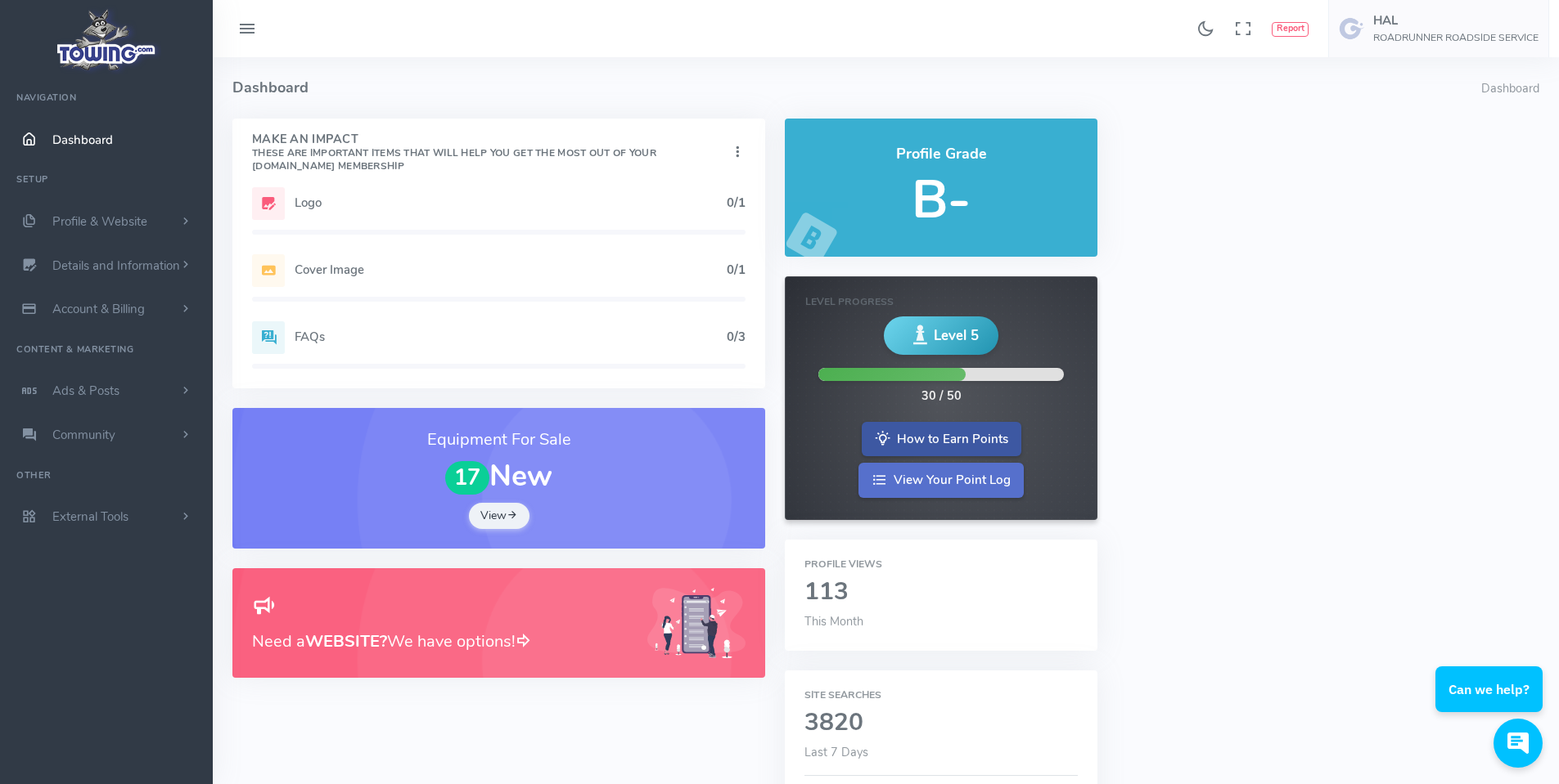
click at [944, 479] on link "View Your Point Log" at bounding box center [941, 481] width 165 height 35
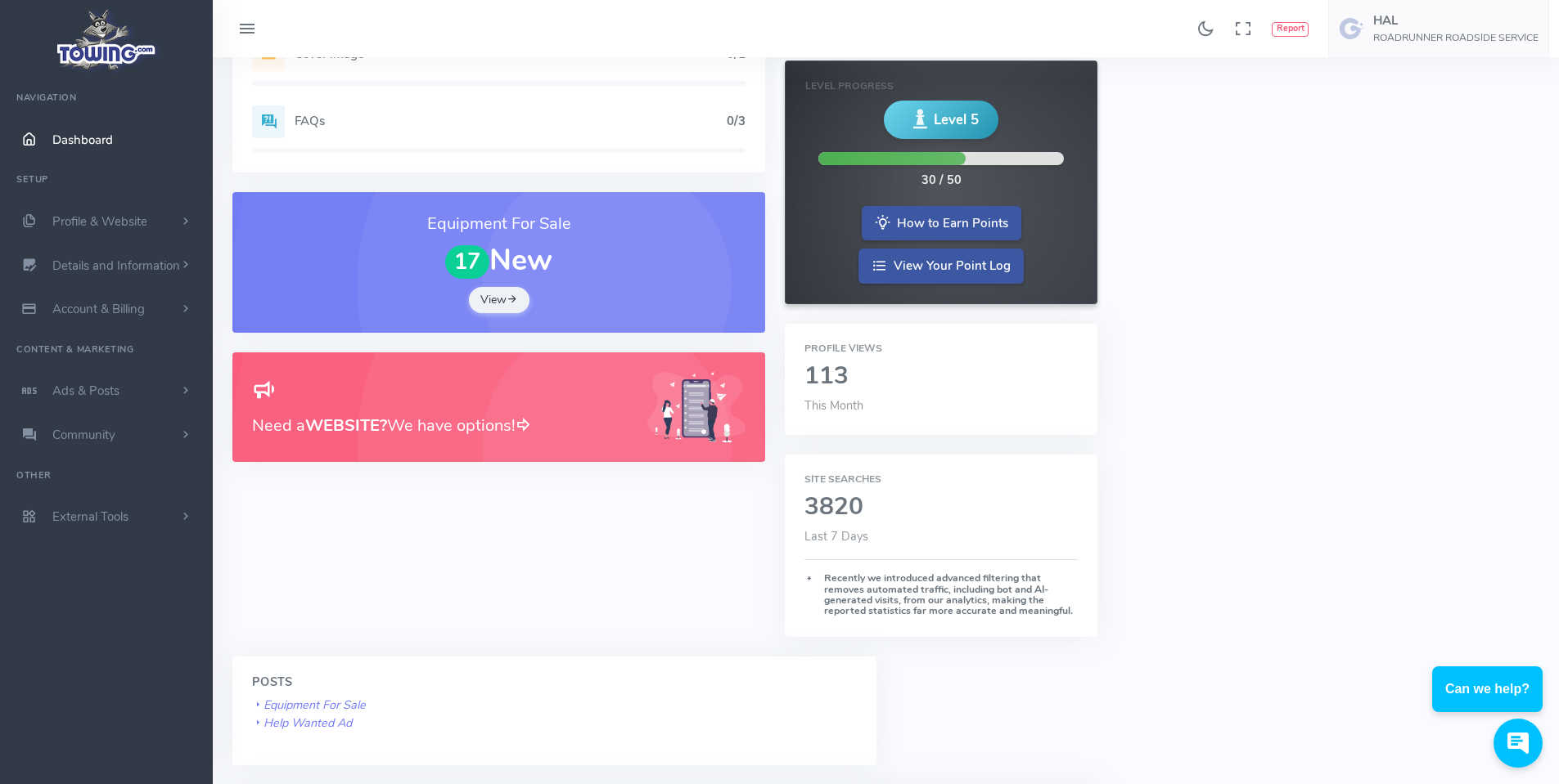
scroll to position [163, 0]
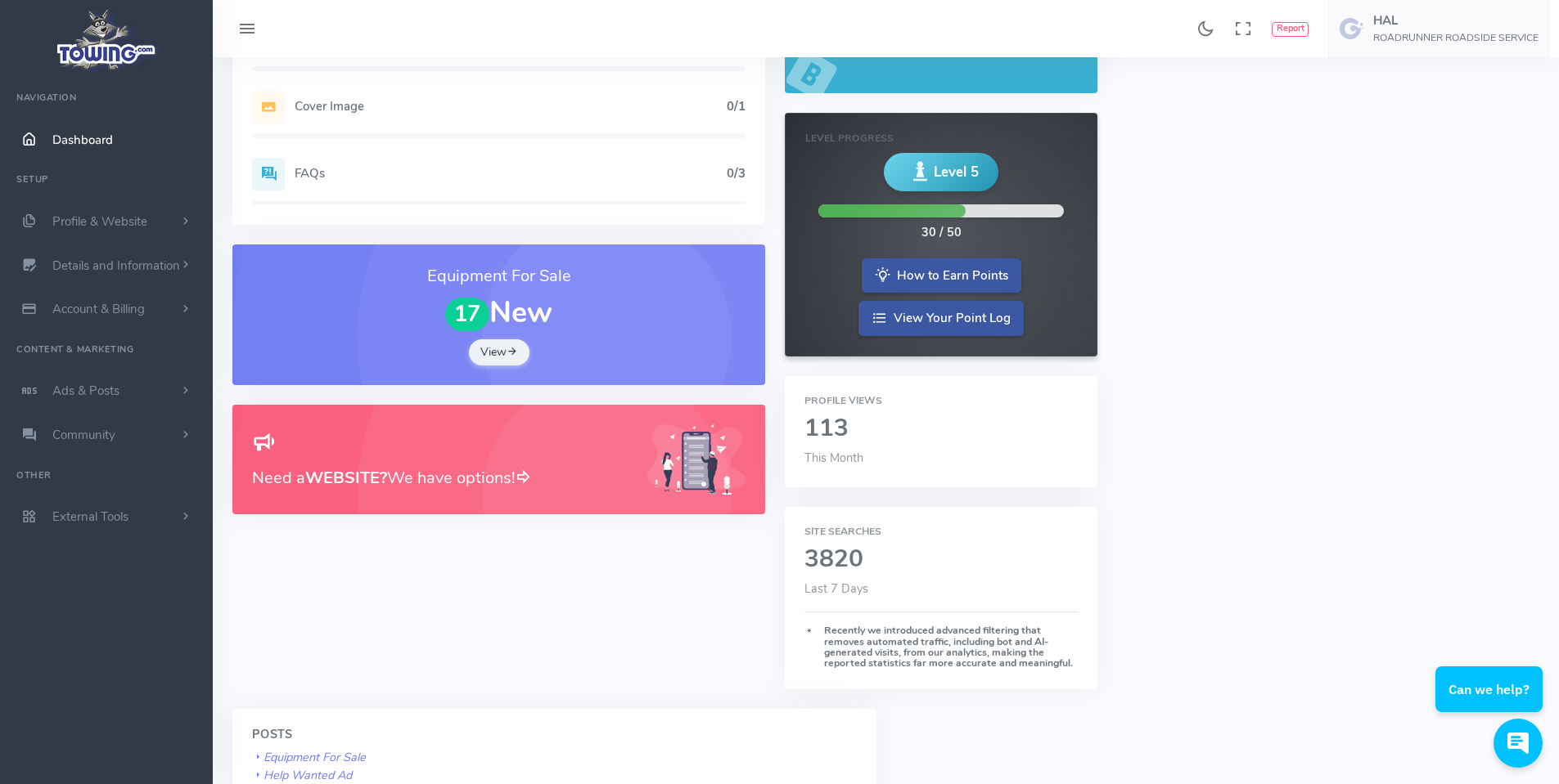
click at [834, 423] on h2 "113" at bounding box center [940, 429] width 272 height 27
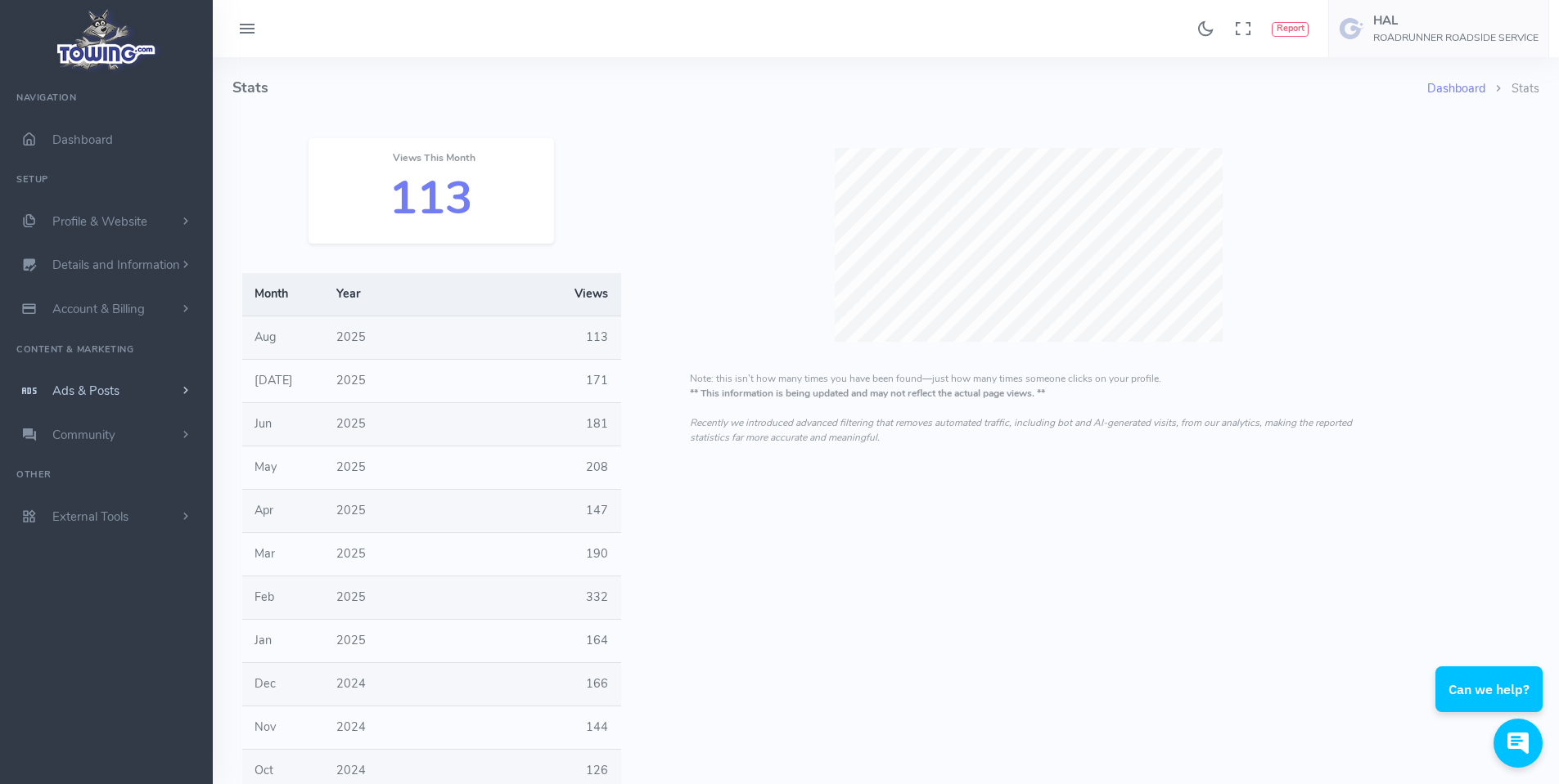
click at [85, 383] on span "Ads & Posts" at bounding box center [85, 391] width 67 height 16
